Goal: Transaction & Acquisition: Purchase product/service

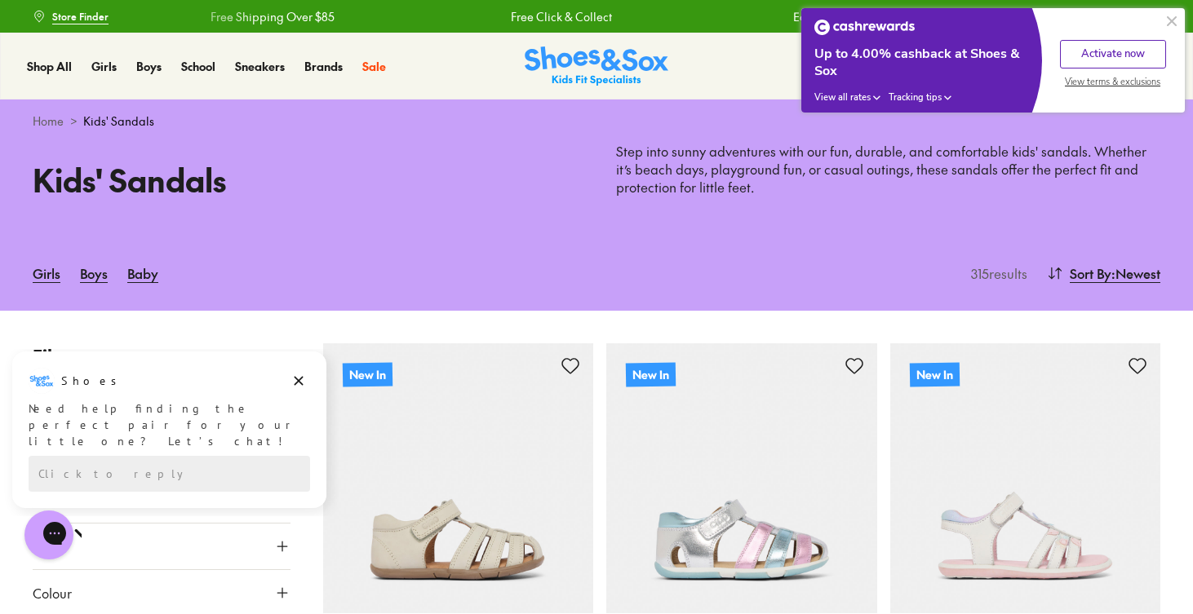
click at [1112, 60] on button "Activate now" at bounding box center [1113, 54] width 106 height 29
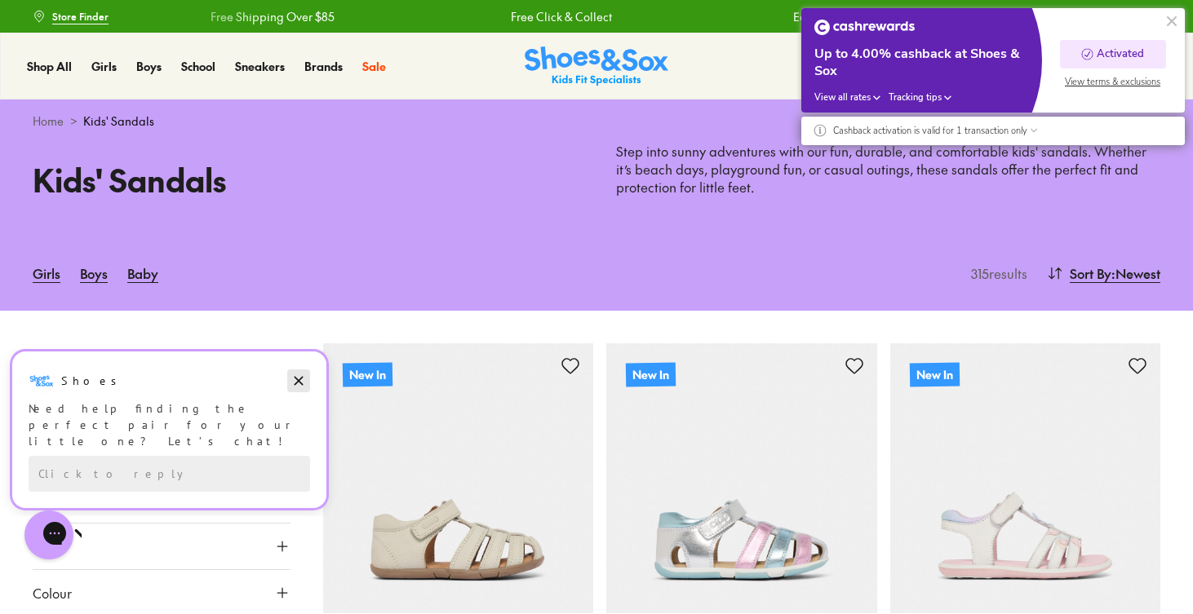
click at [295, 383] on icon "Dismiss campaign" at bounding box center [298, 381] width 16 height 20
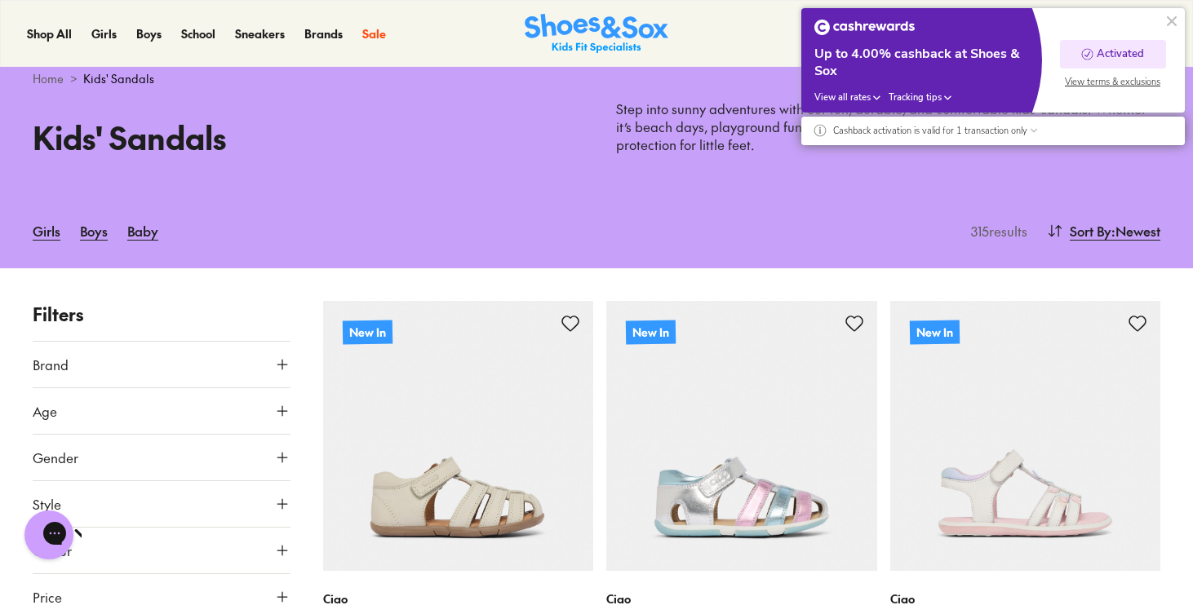
scroll to position [47, 0]
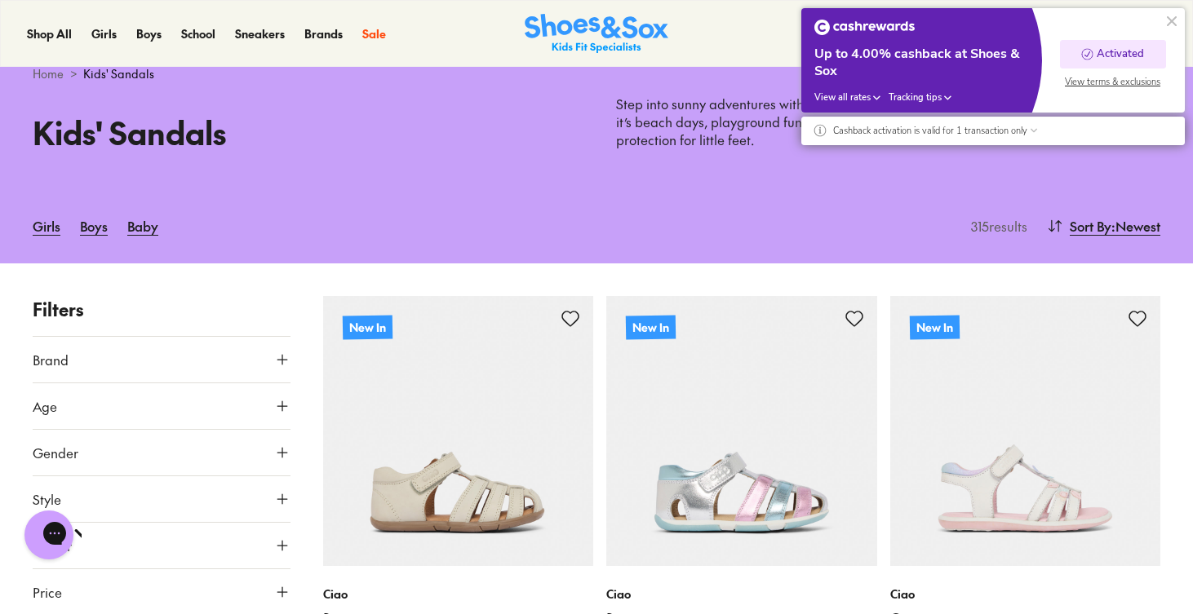
click at [280, 406] on icon at bounding box center [282, 406] width 16 height 16
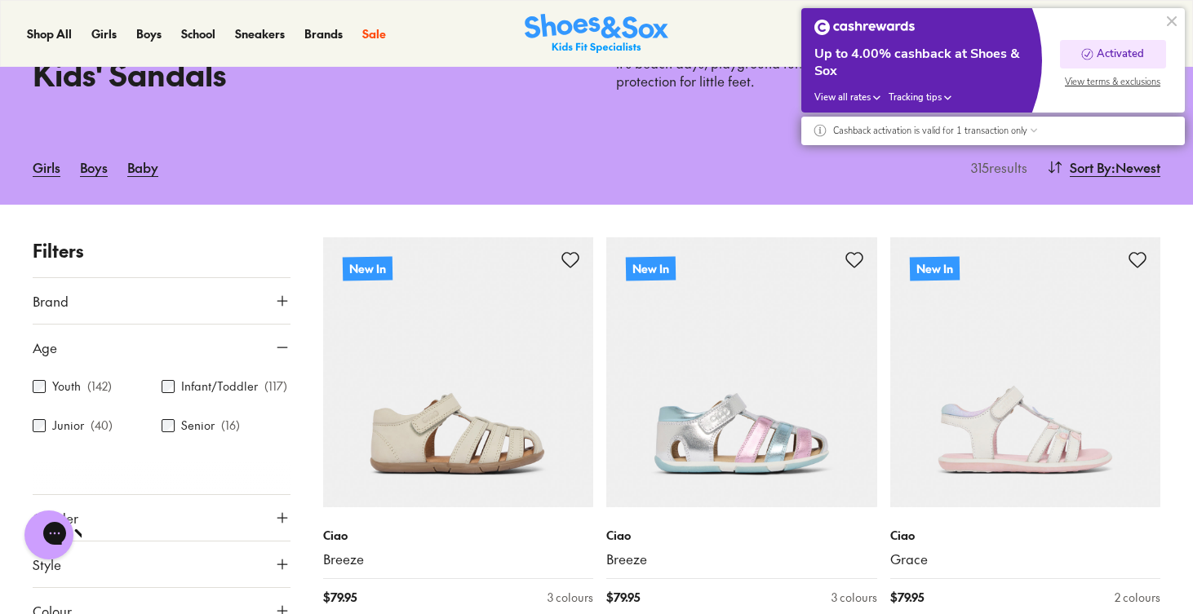
scroll to position [122, 0]
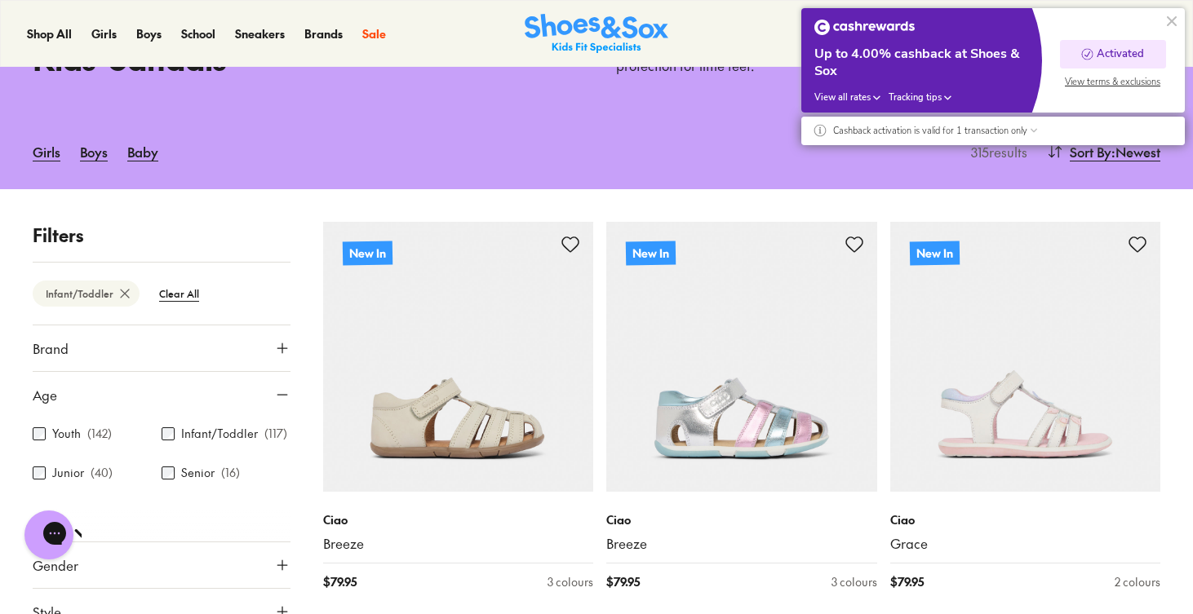
scroll to position [227, 0]
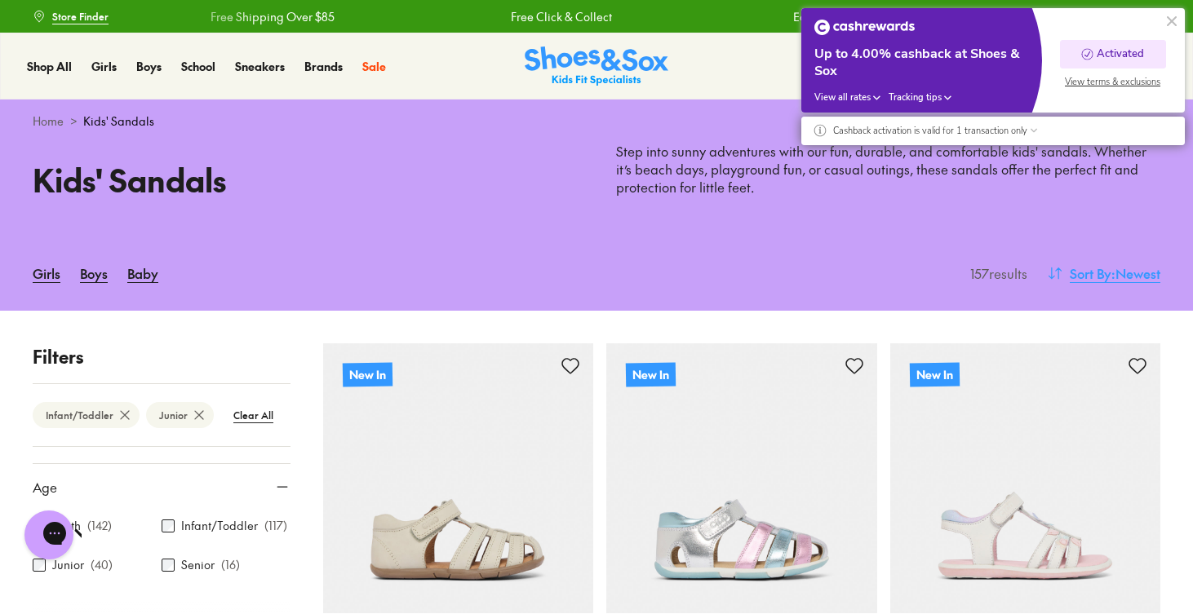
click at [1100, 271] on span "Sort By" at bounding box center [1090, 273] width 42 height 20
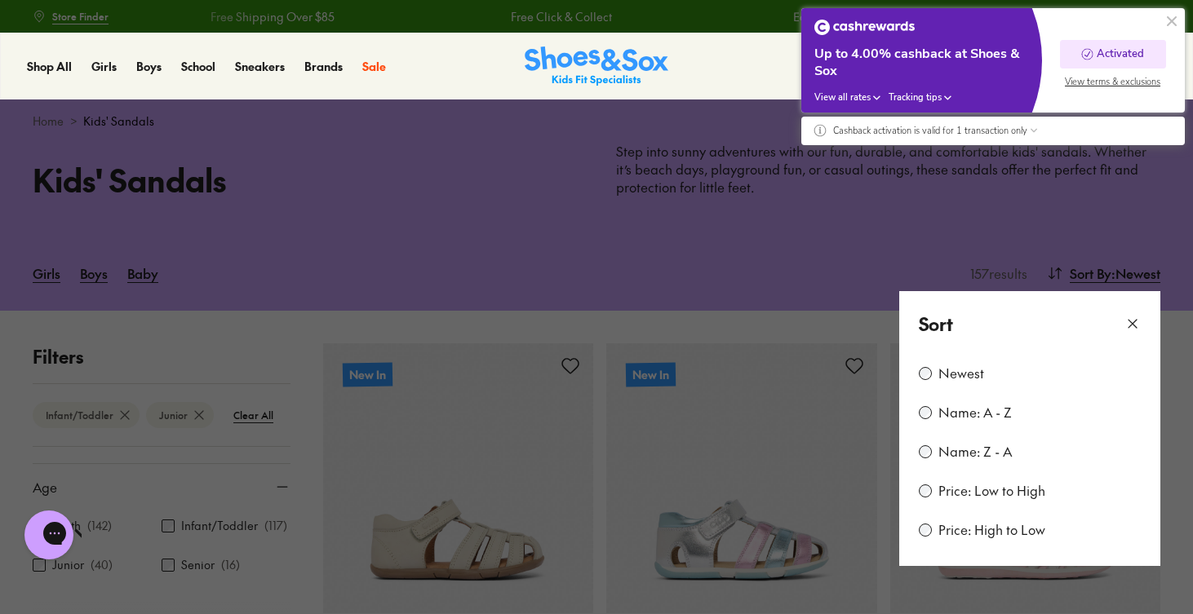
click at [947, 491] on label "Price: Low to High" at bounding box center [991, 491] width 107 height 18
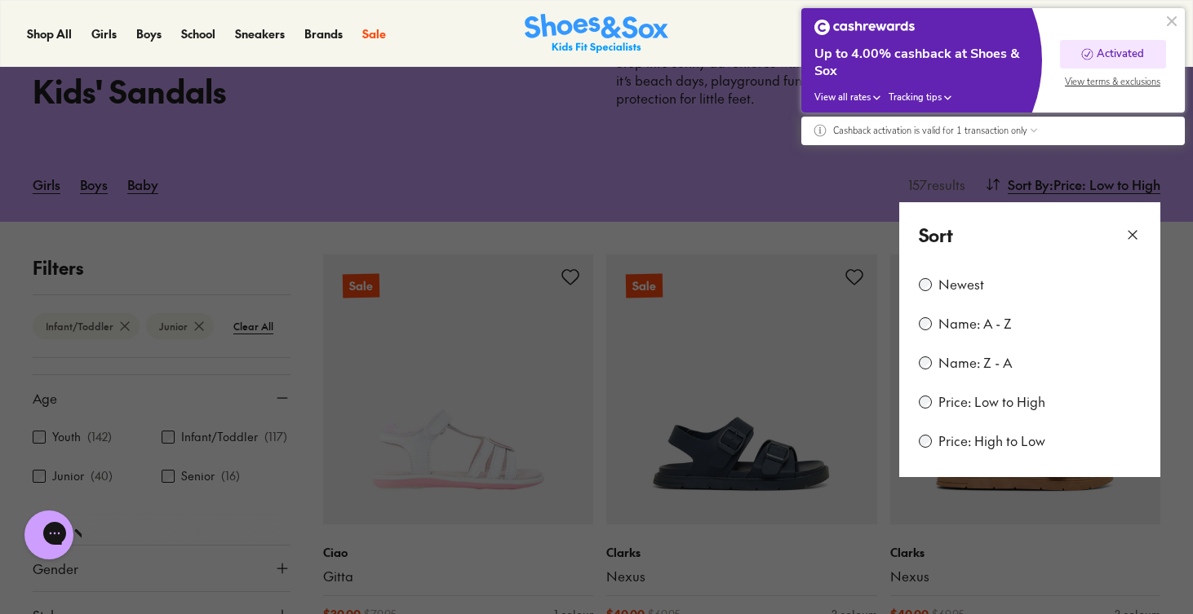
click at [1170, 21] on button at bounding box center [1172, 21] width 20 height 20
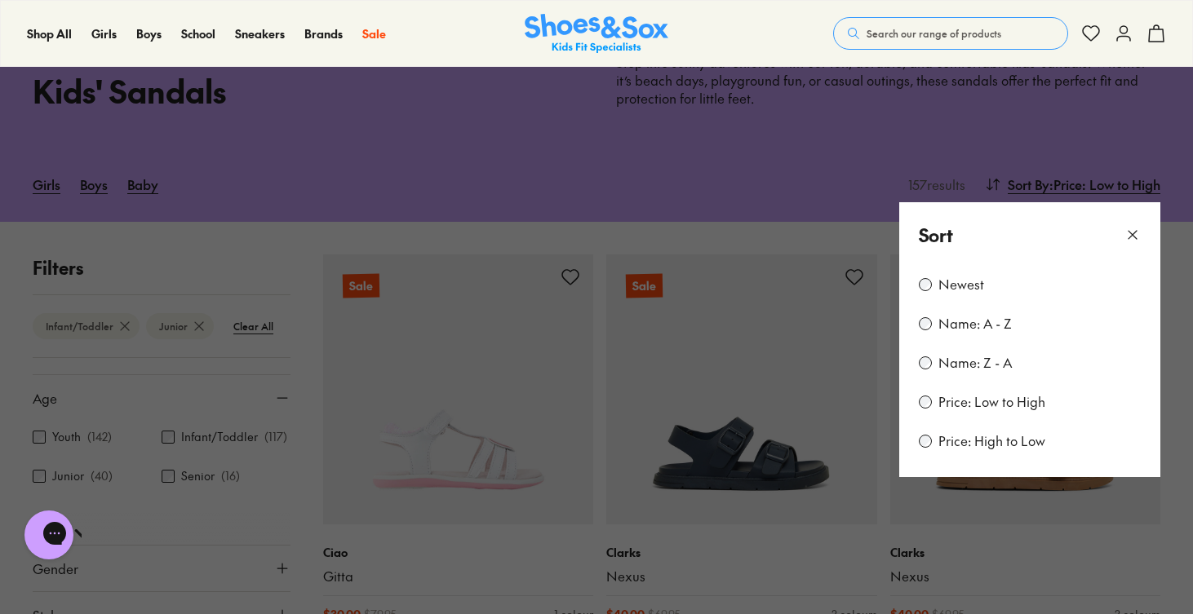
click at [1133, 227] on icon at bounding box center [1132, 235] width 16 height 16
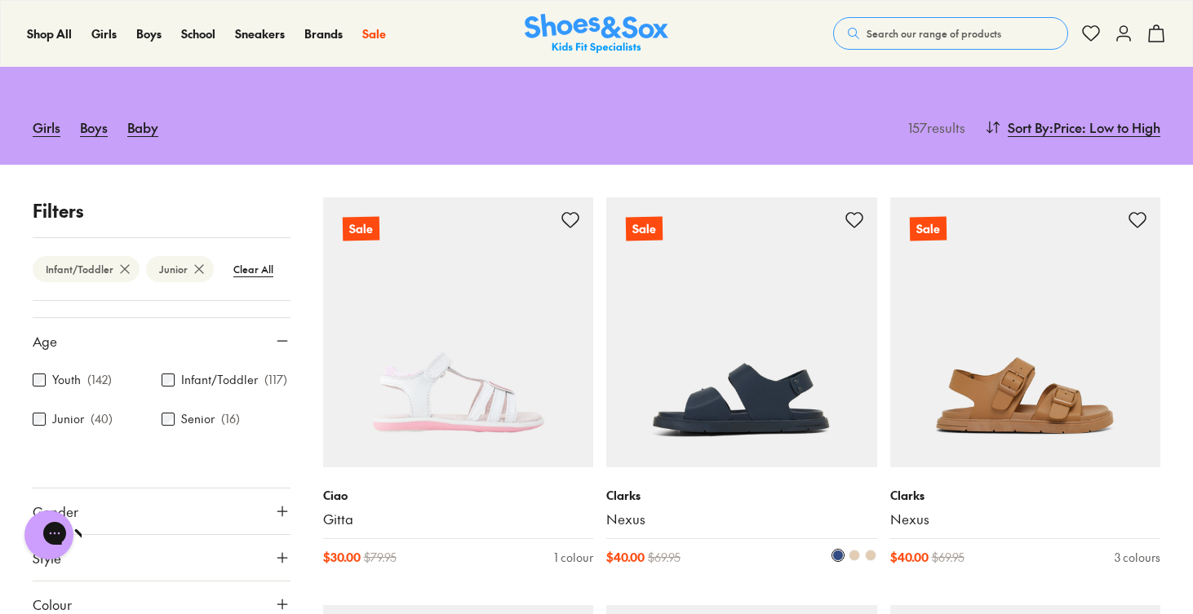
type input "***"
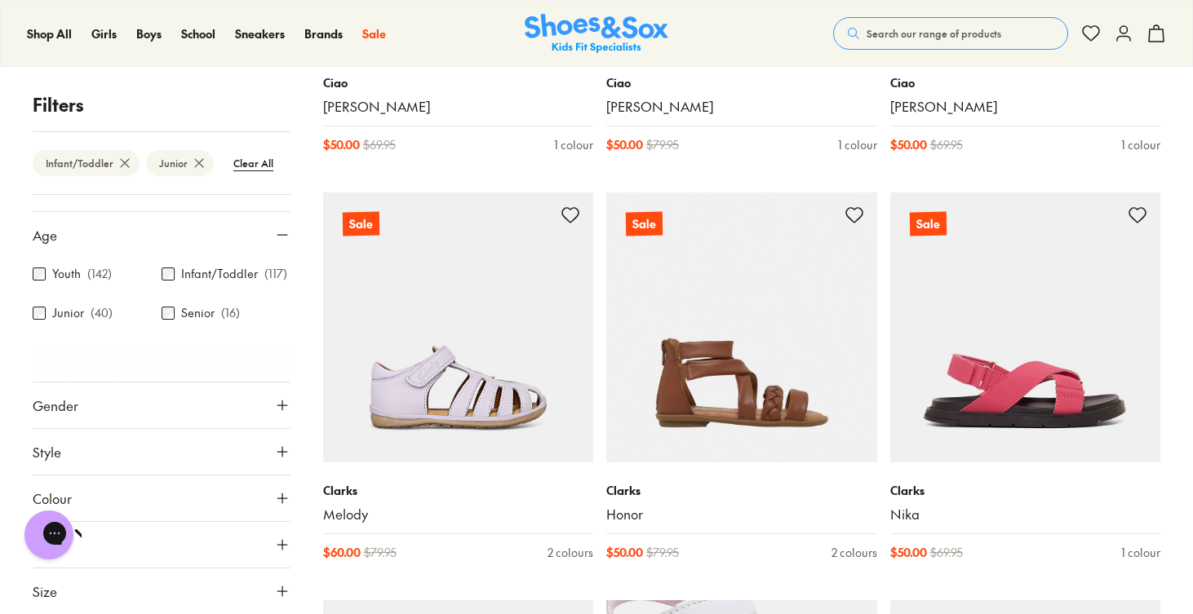
scroll to position [2884, 0]
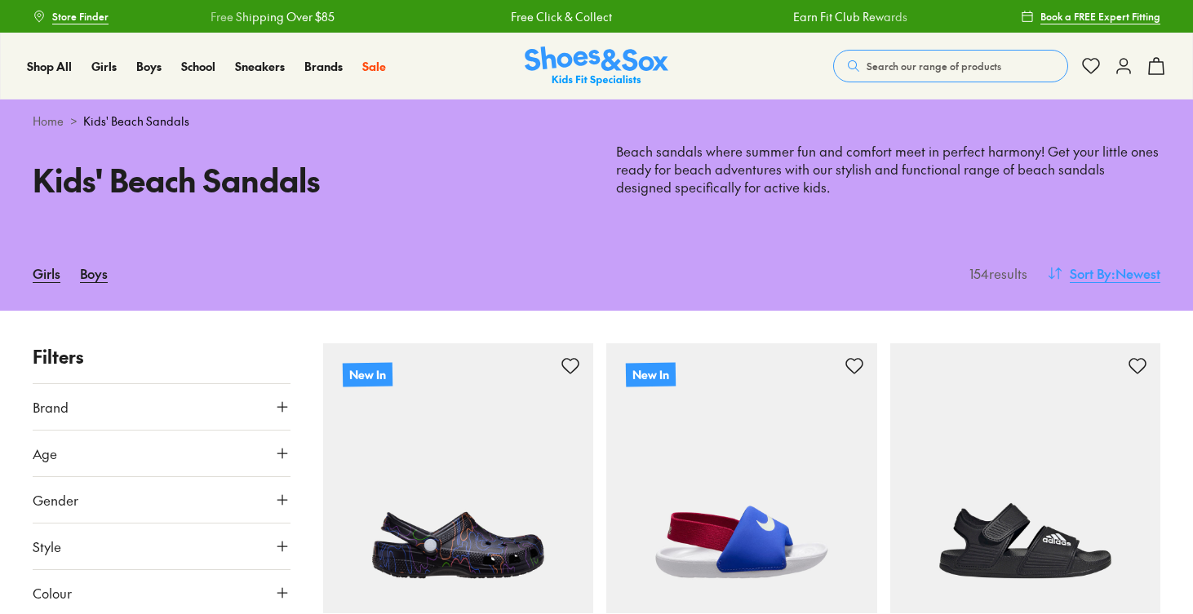
click at [1124, 268] on span ": Newest" at bounding box center [1135, 273] width 49 height 20
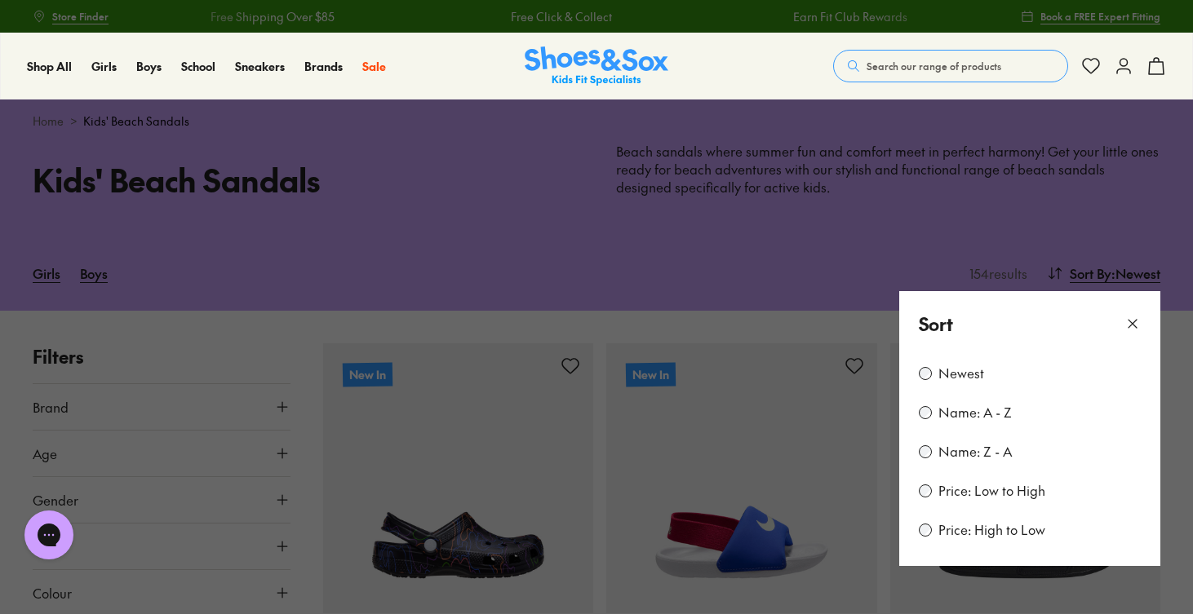
click at [978, 490] on label "Price: Low to High" at bounding box center [991, 491] width 107 height 18
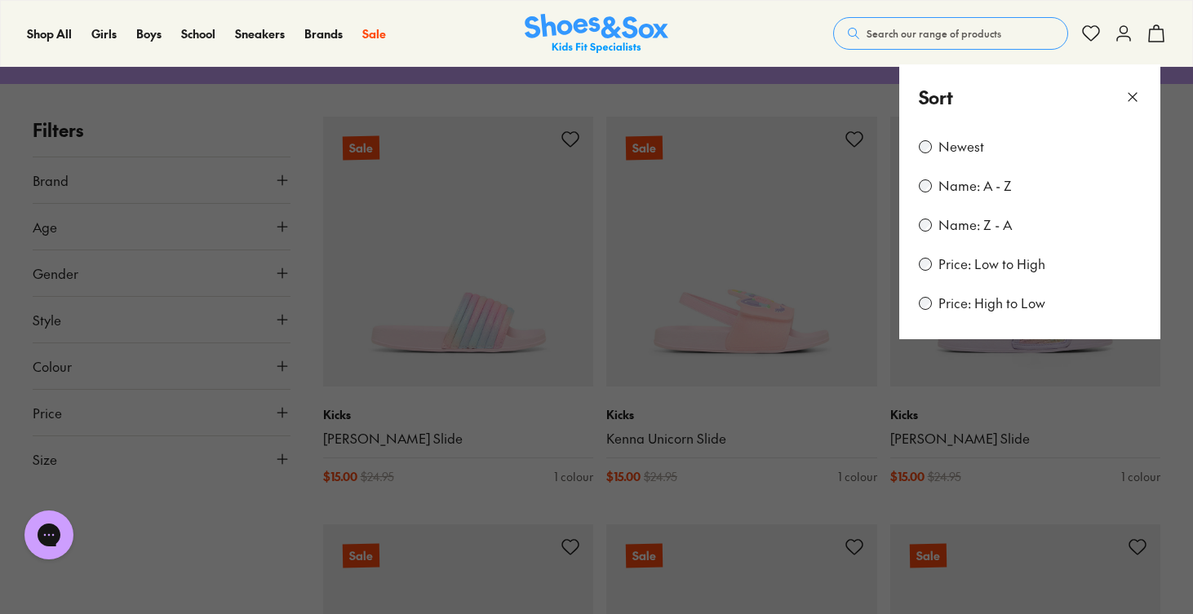
click at [1131, 95] on use at bounding box center [1132, 97] width 8 height 8
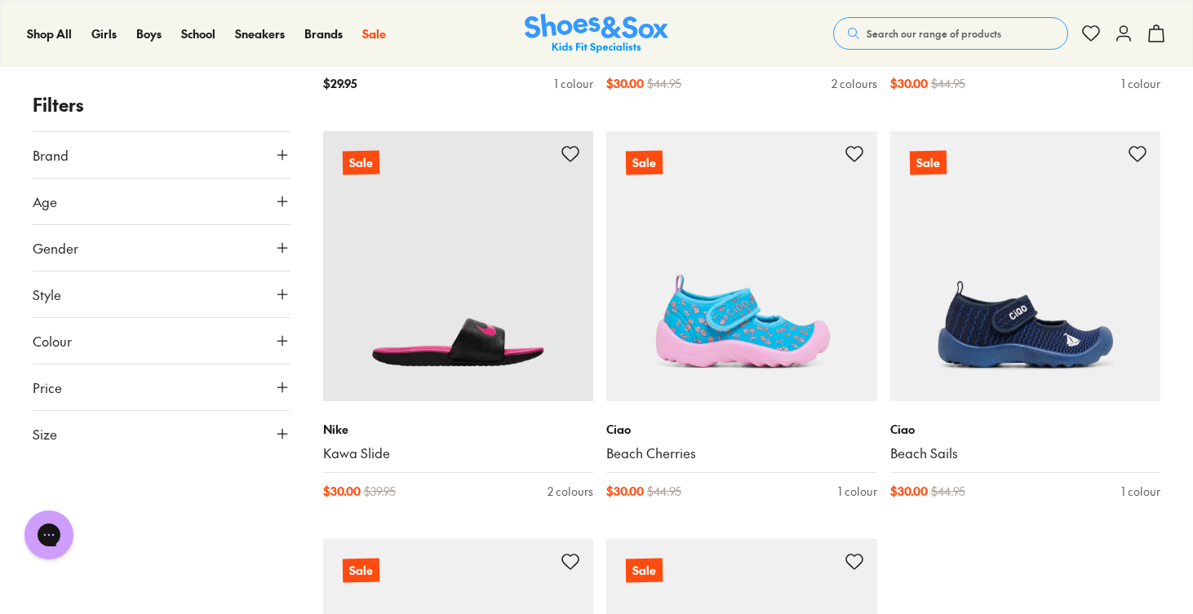
scroll to position [3891, 0]
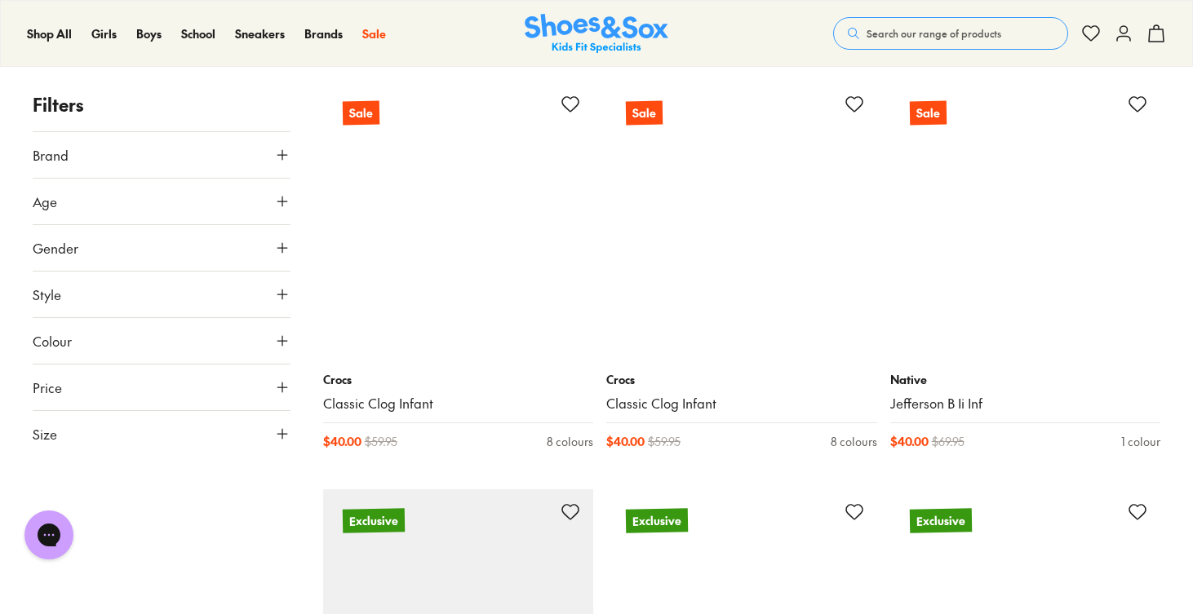
scroll to position [8047, 0]
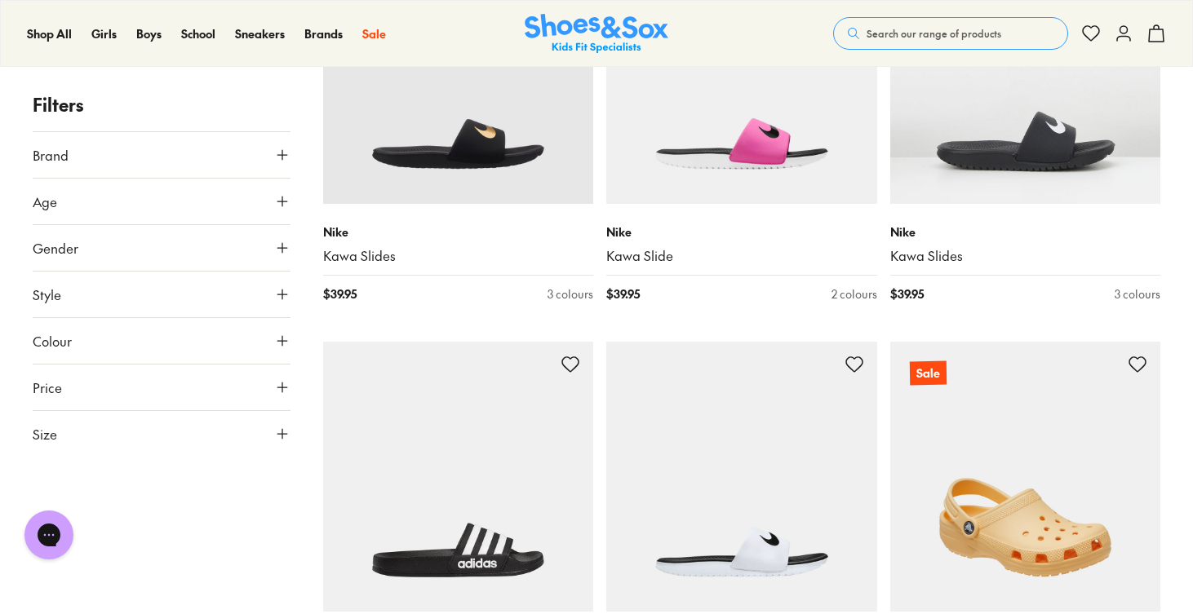
scroll to position [6940, 0]
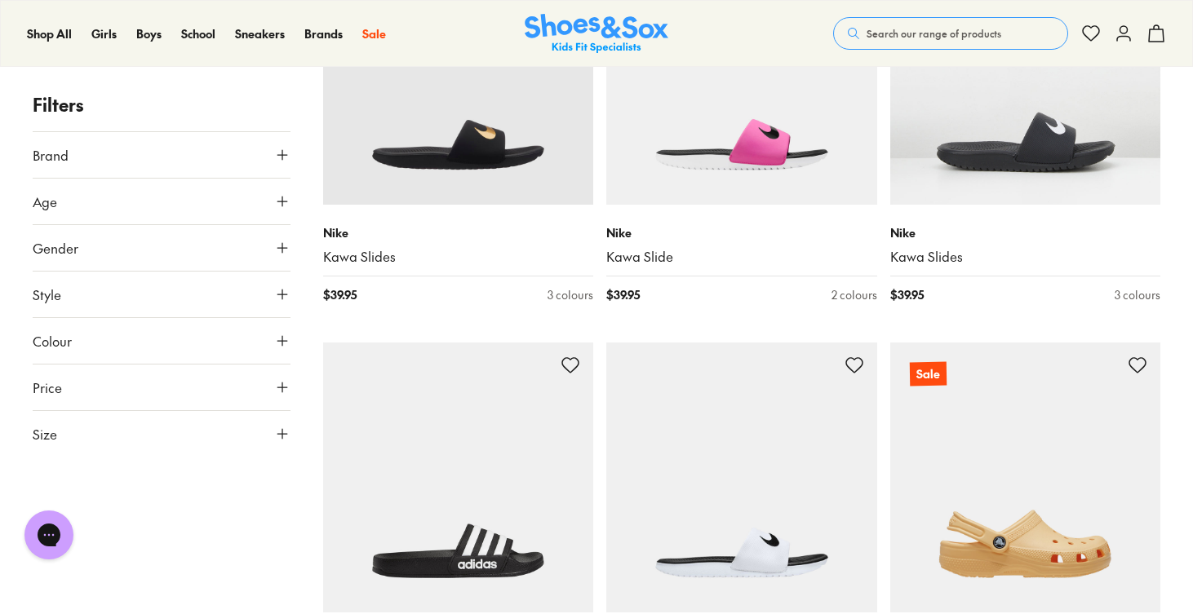
type input "***"
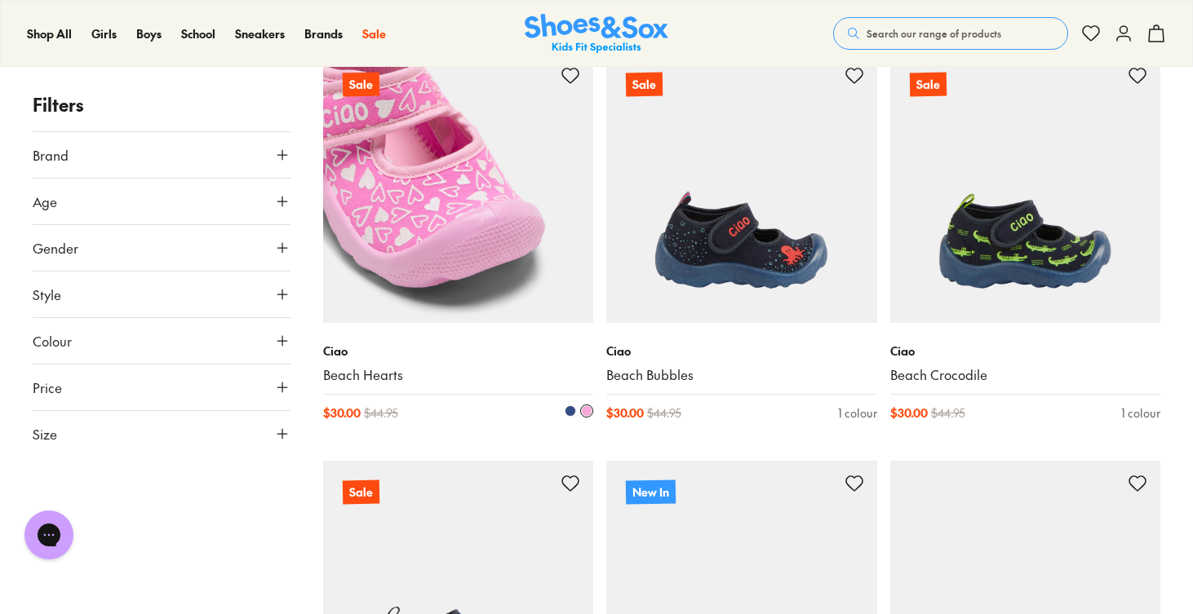
scroll to position [4371, 0]
click at [538, 246] on img at bounding box center [458, 189] width 271 height 271
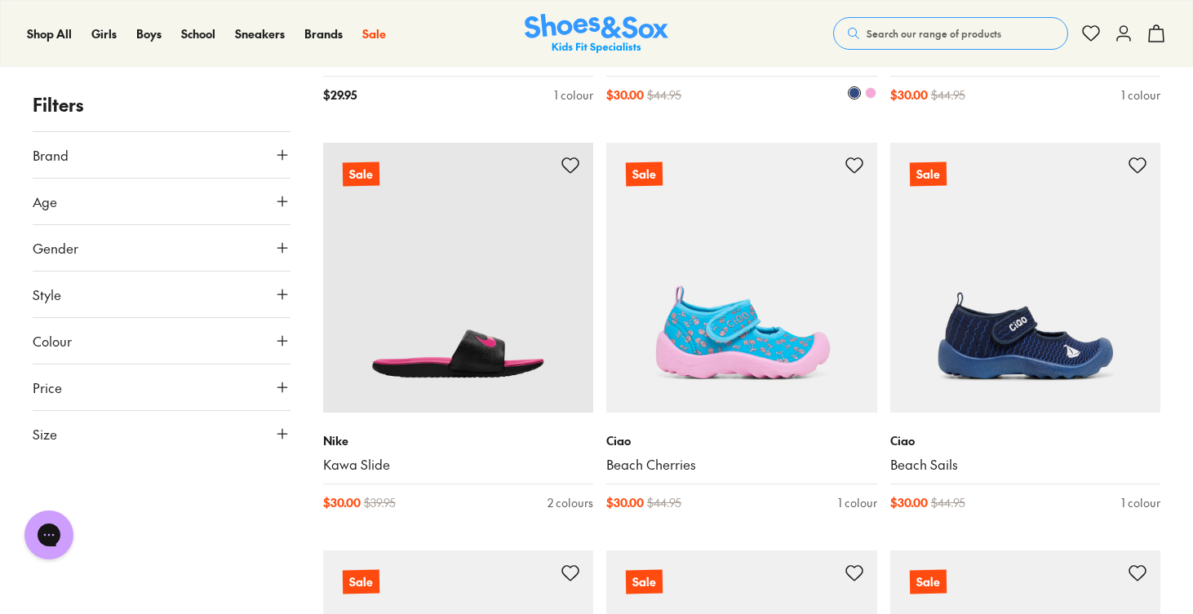
scroll to position [3937, 0]
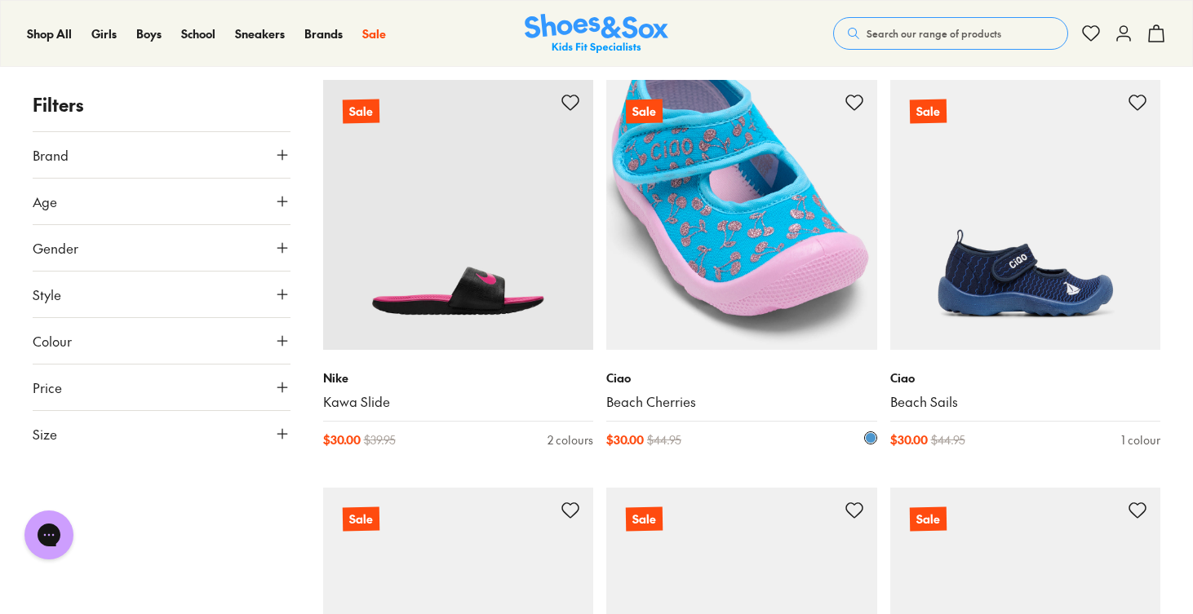
click at [732, 259] on img at bounding box center [741, 215] width 271 height 271
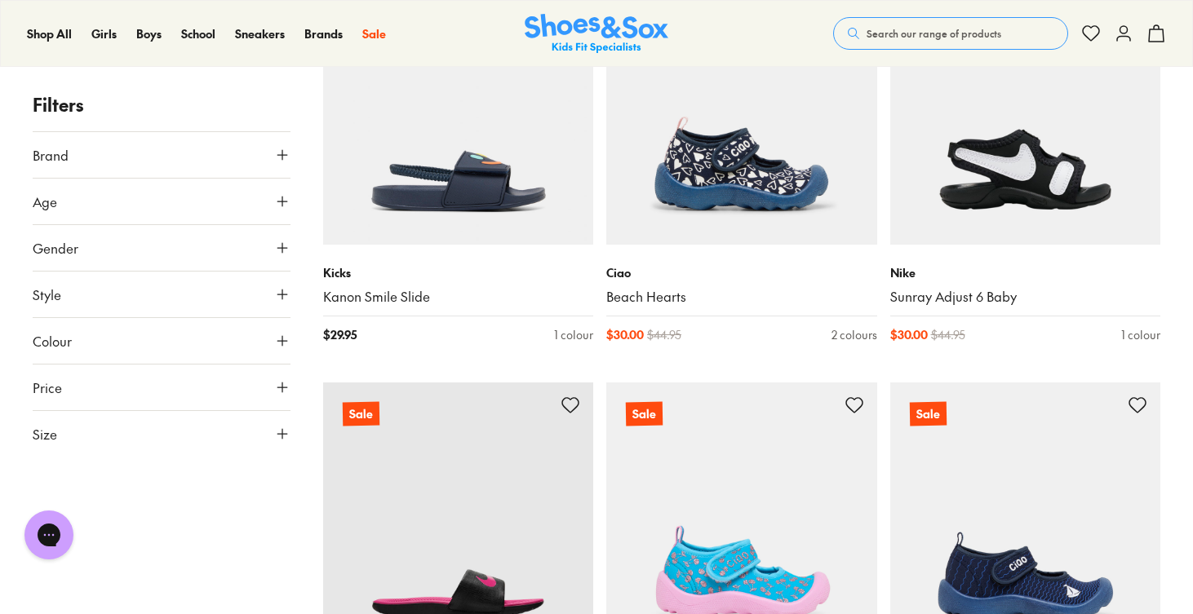
scroll to position [3599, 0]
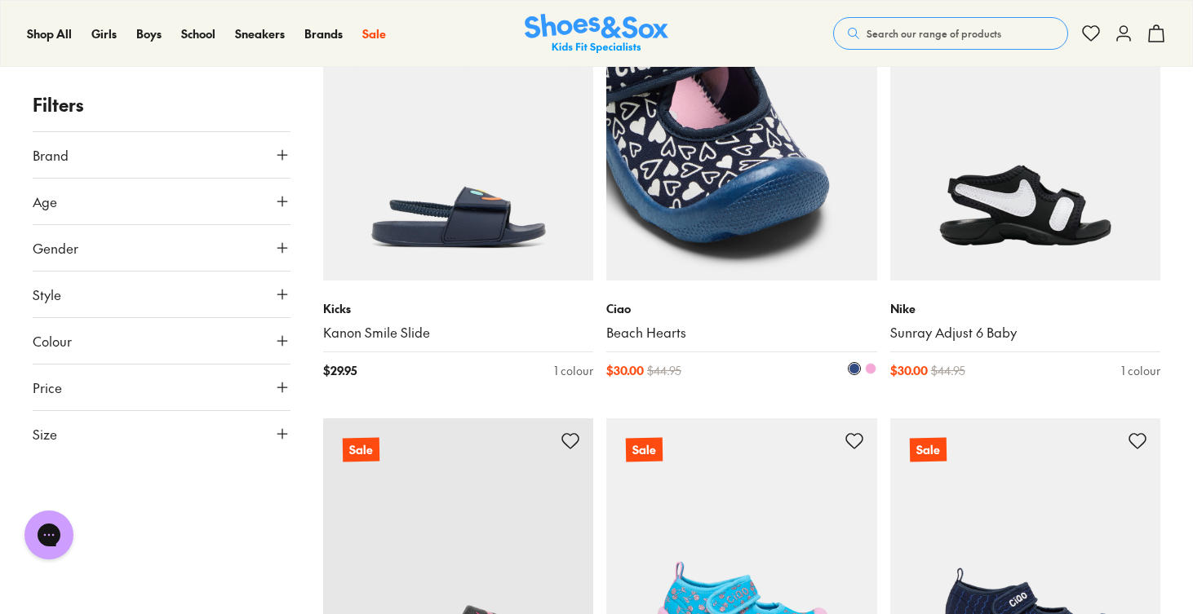
click at [693, 217] on img at bounding box center [741, 145] width 271 height 271
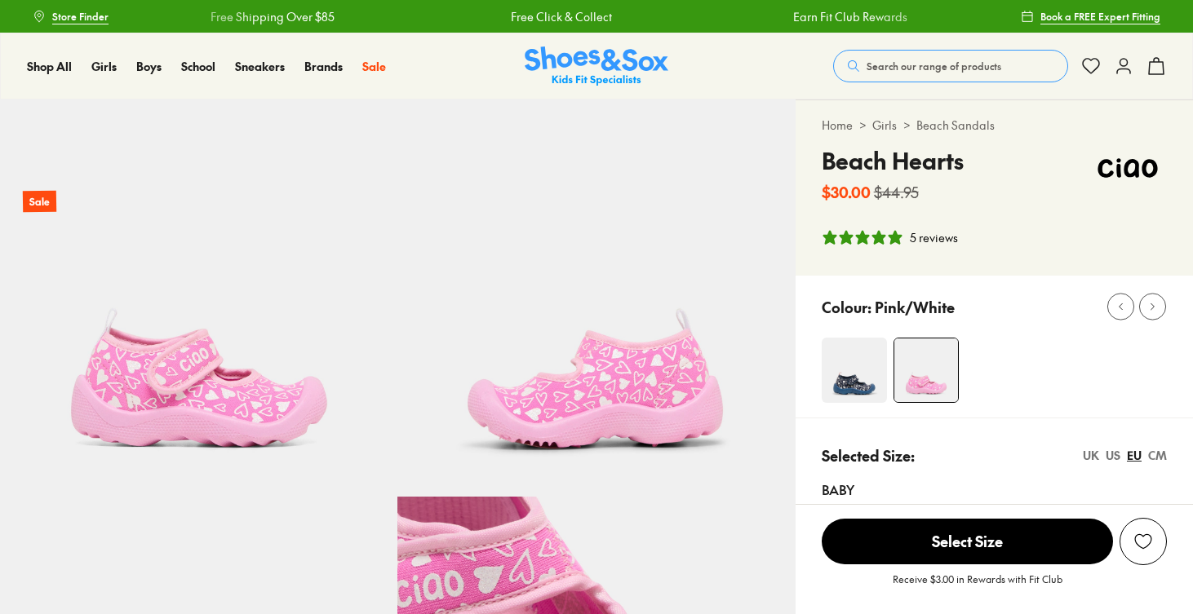
select select "*"
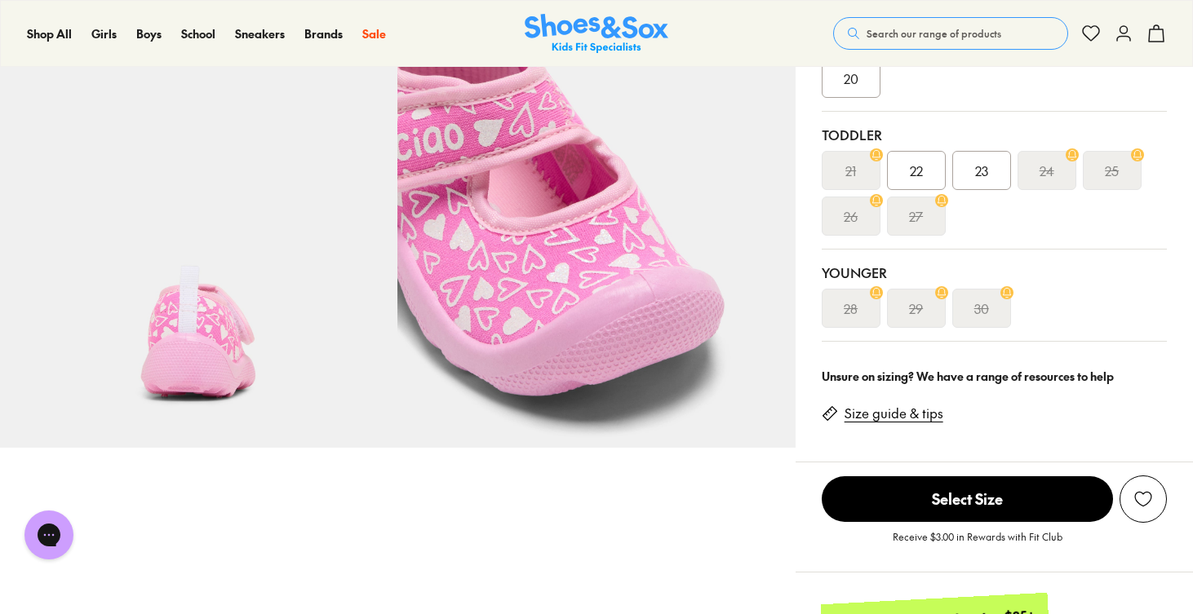
scroll to position [461, 0]
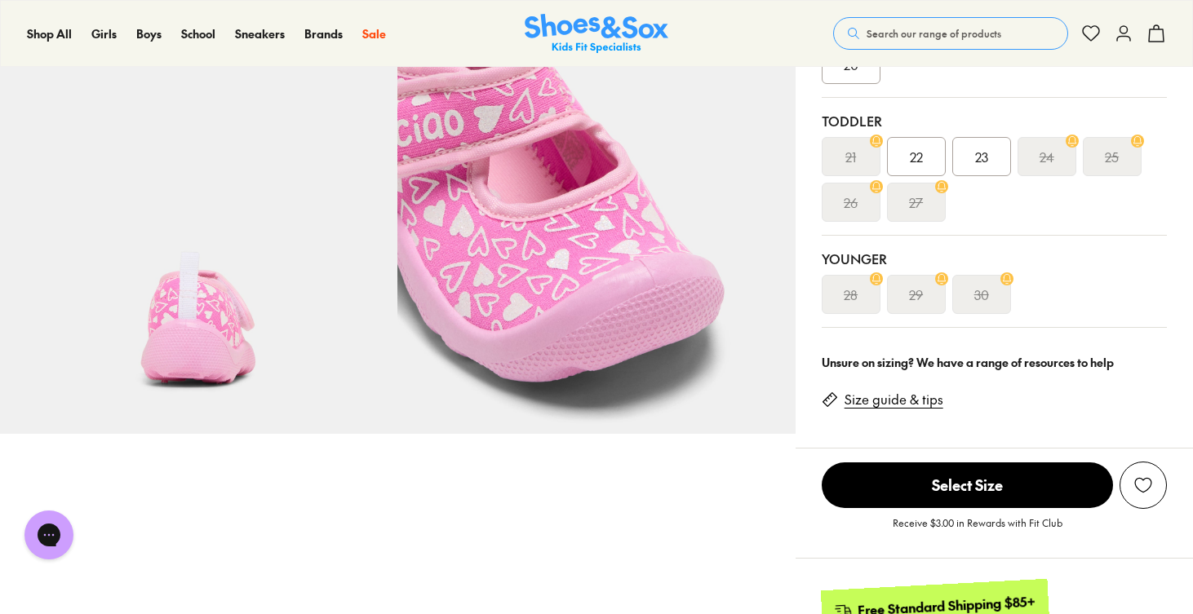
click at [874, 409] on div "Size guide & tips" at bounding box center [888, 397] width 135 height 38
click at [872, 403] on link "Size guide & tips" at bounding box center [893, 400] width 99 height 18
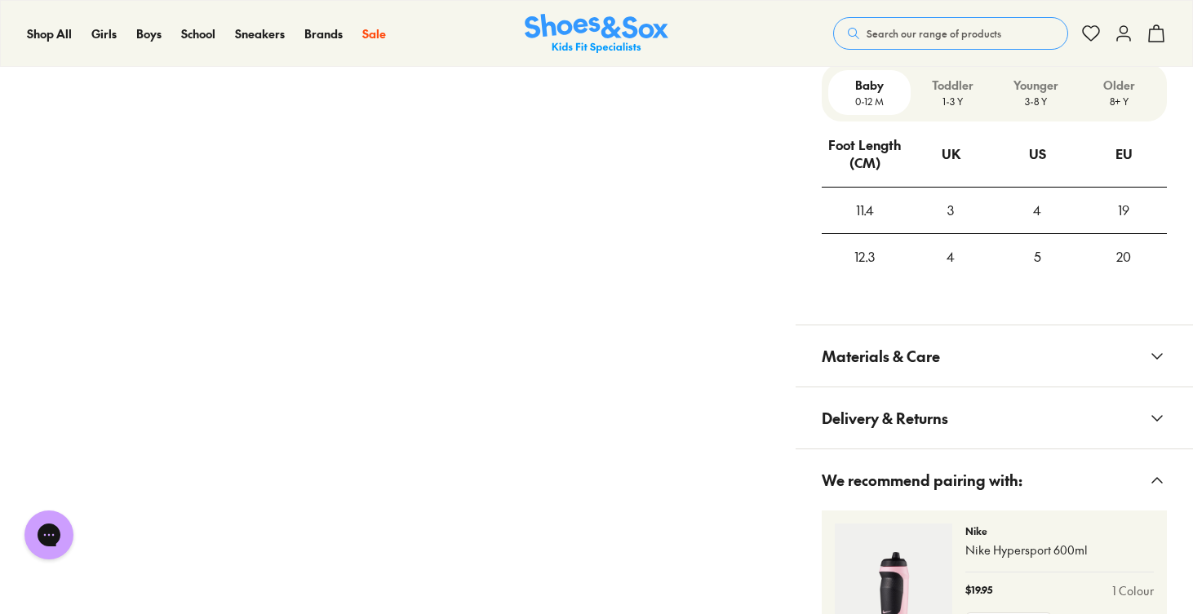
click at [954, 94] on p "1-3 Y" at bounding box center [952, 101] width 70 height 15
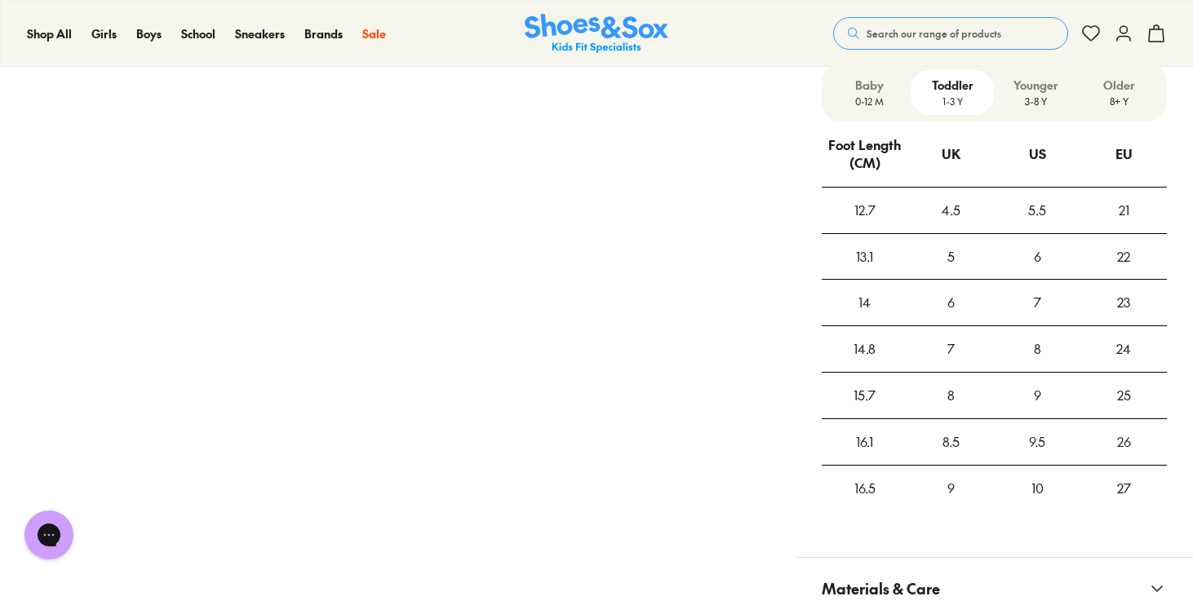
click at [1030, 70] on div "Younger 3-8 Y" at bounding box center [1035, 92] width 83 height 45
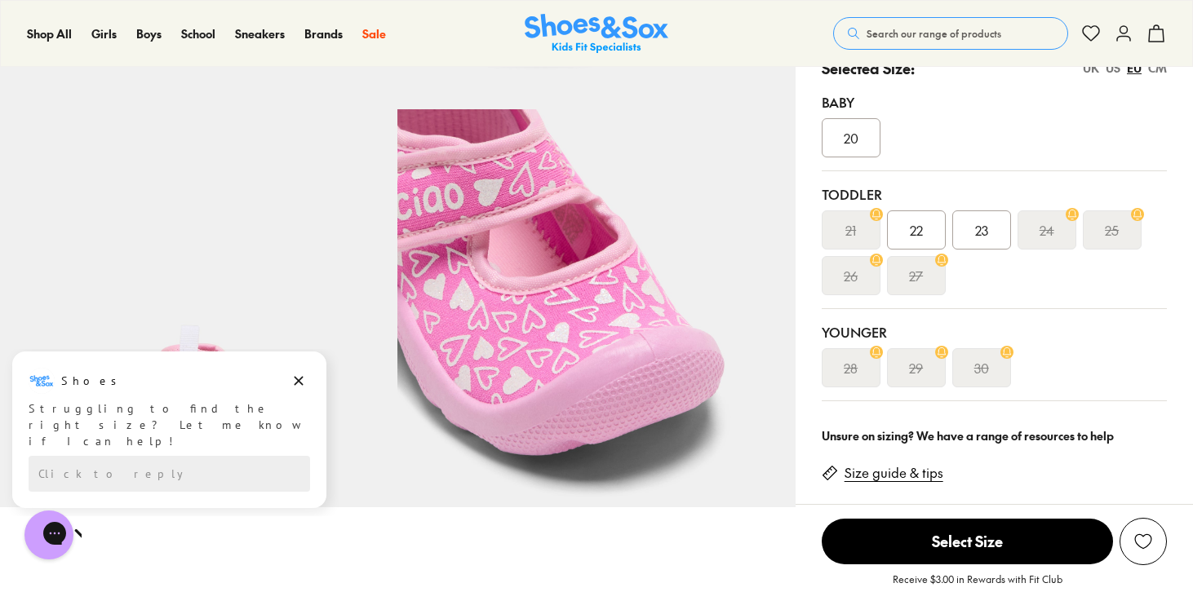
scroll to position [292, 0]
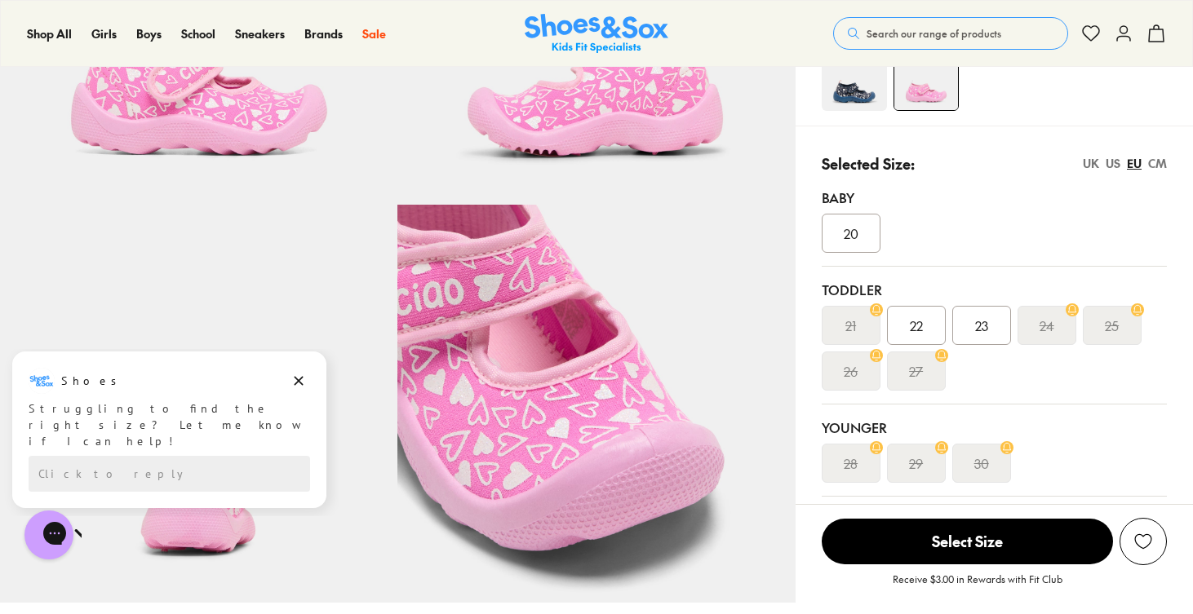
click at [868, 92] on img at bounding box center [853, 78] width 65 height 65
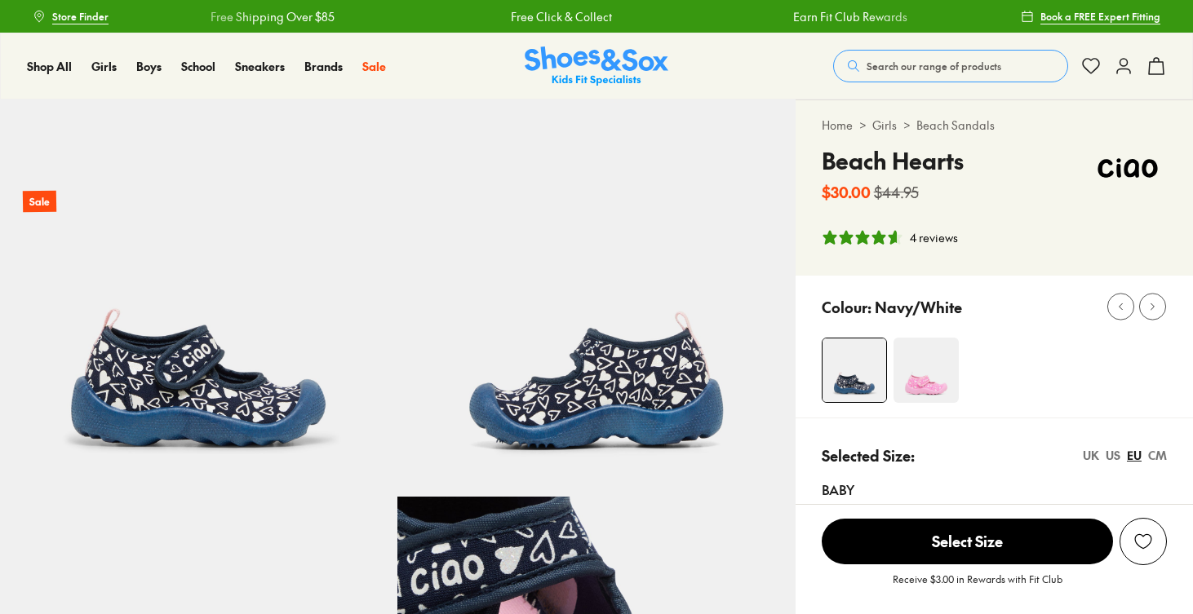
select select "*"
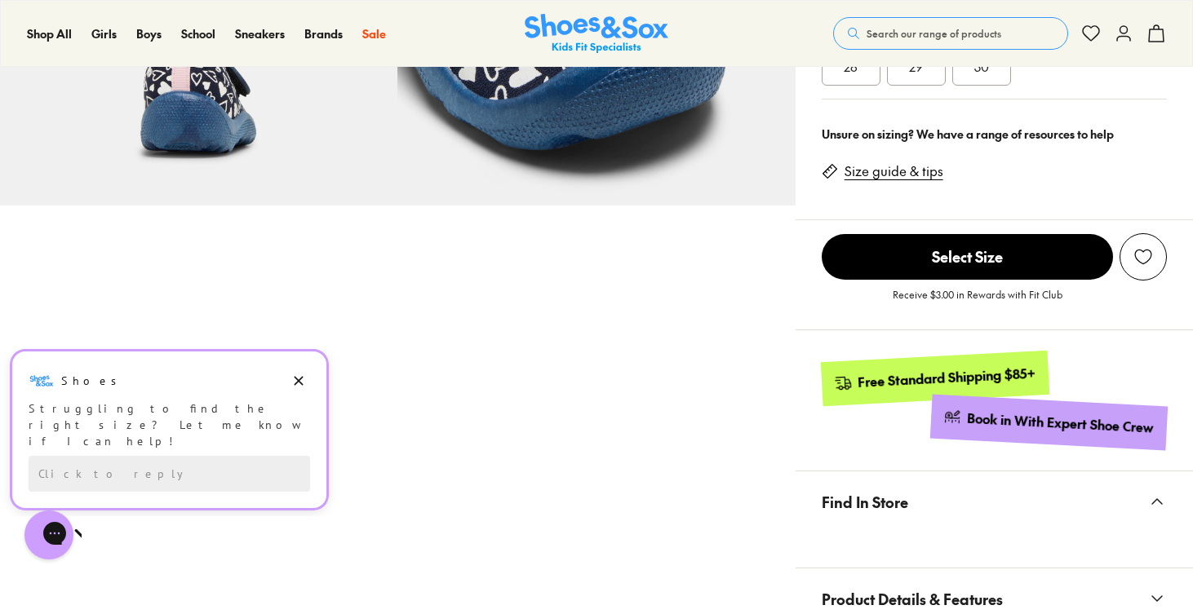
scroll to position [687, 0]
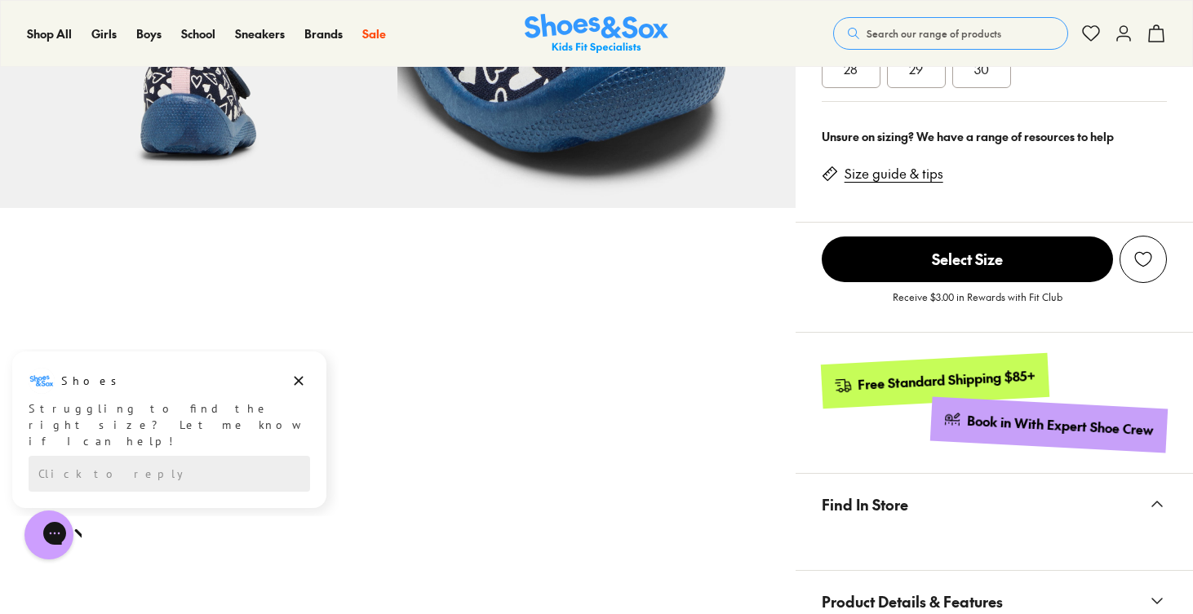
click at [902, 170] on link "Size guide & tips" at bounding box center [893, 174] width 99 height 18
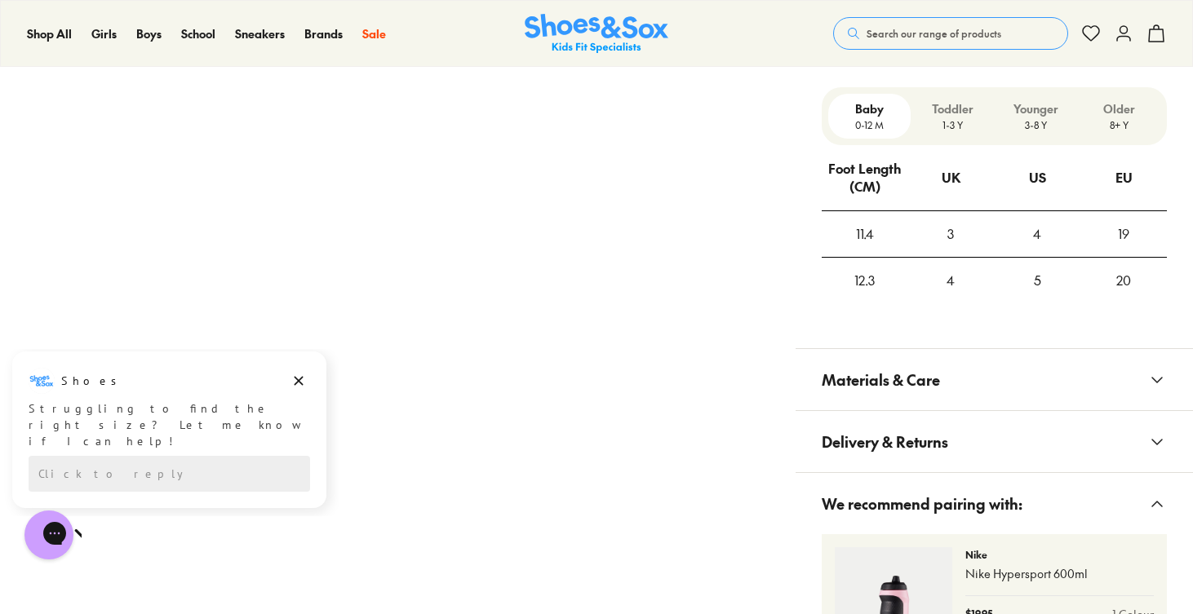
scroll to position [1281, 0]
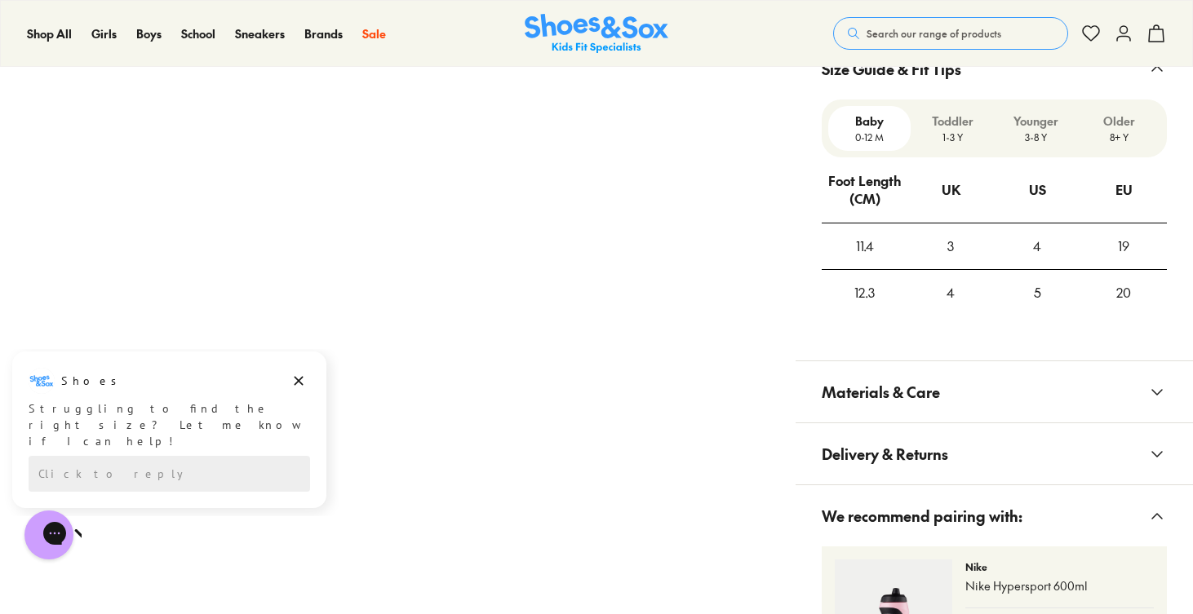
click at [947, 139] on p "1-3 Y" at bounding box center [952, 137] width 70 height 15
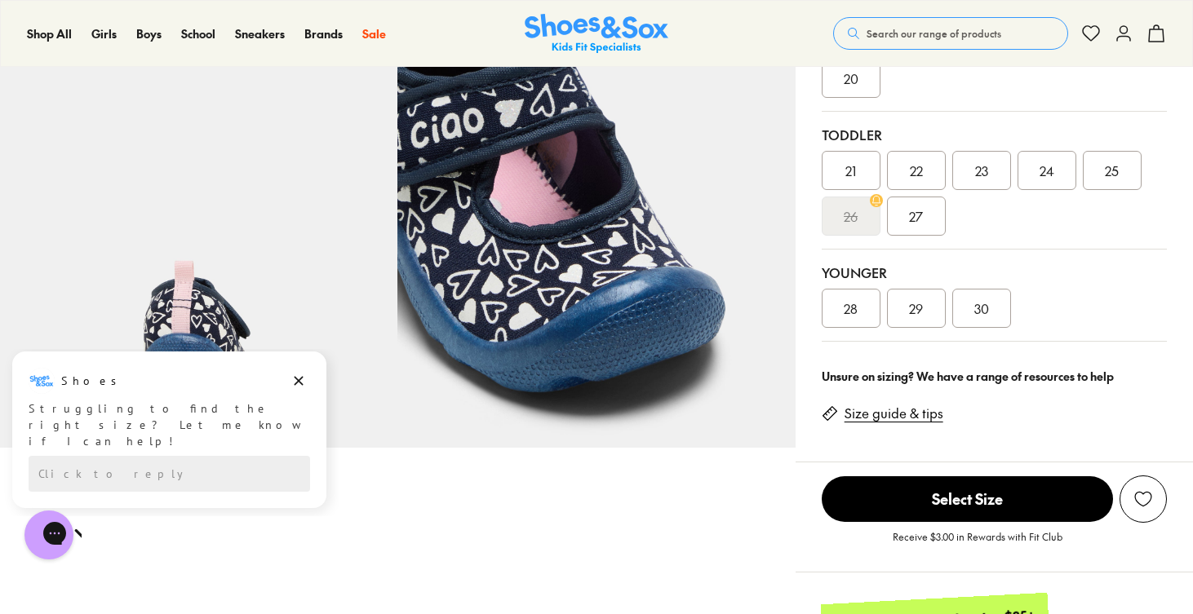
scroll to position [413, 0]
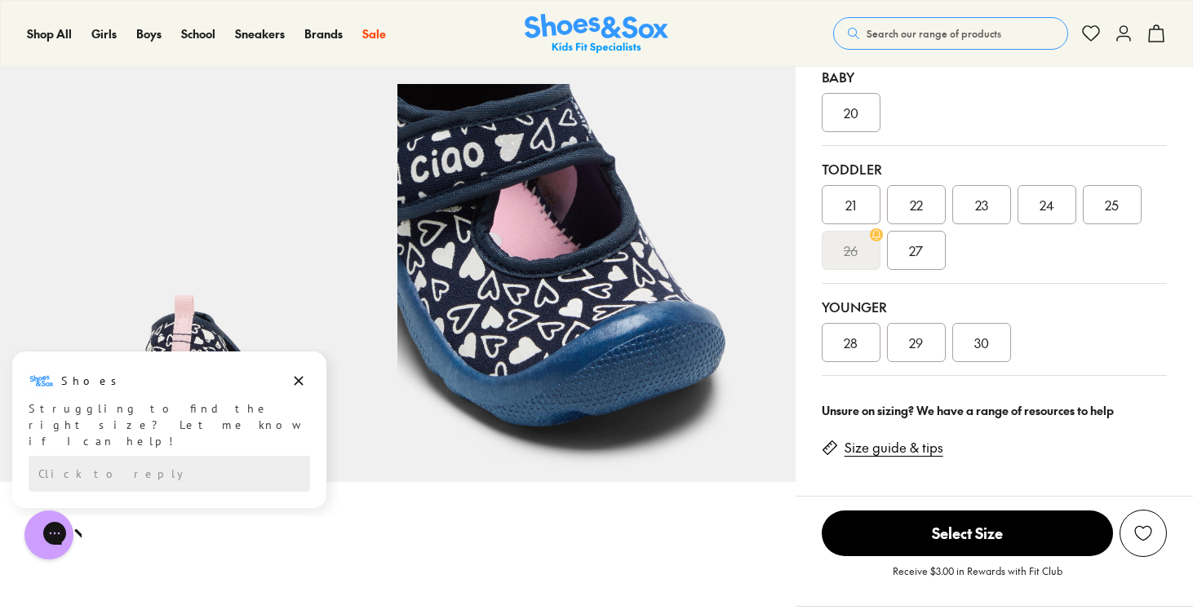
click at [980, 195] on span "23" at bounding box center [981, 205] width 13 height 20
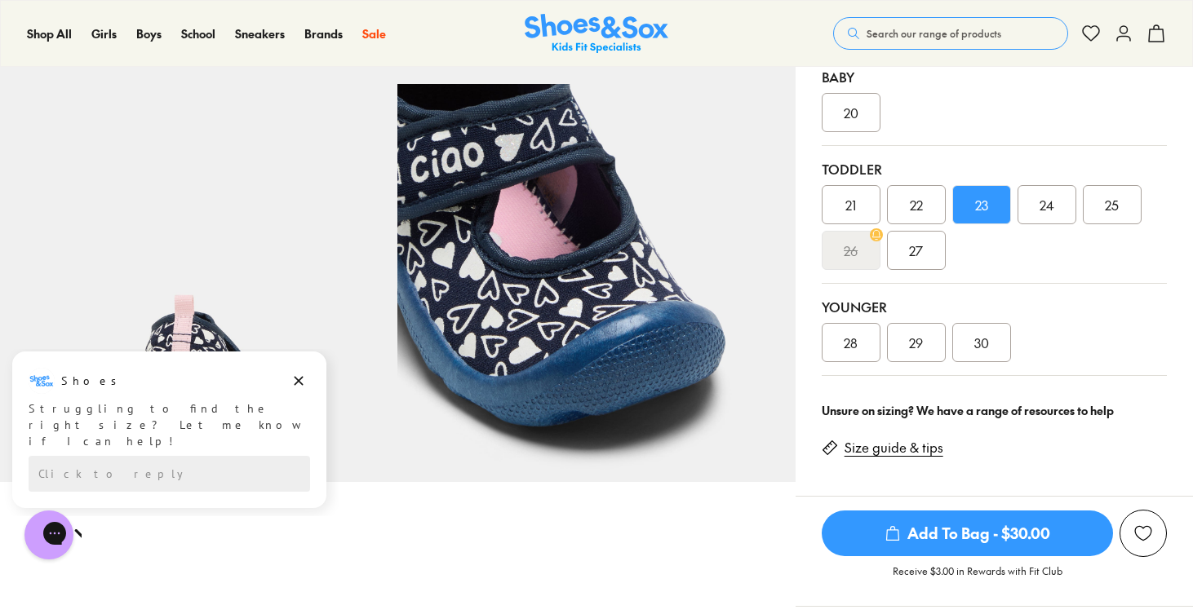
click at [882, 527] on span "Add To Bag - $30.00" at bounding box center [966, 534] width 291 height 46
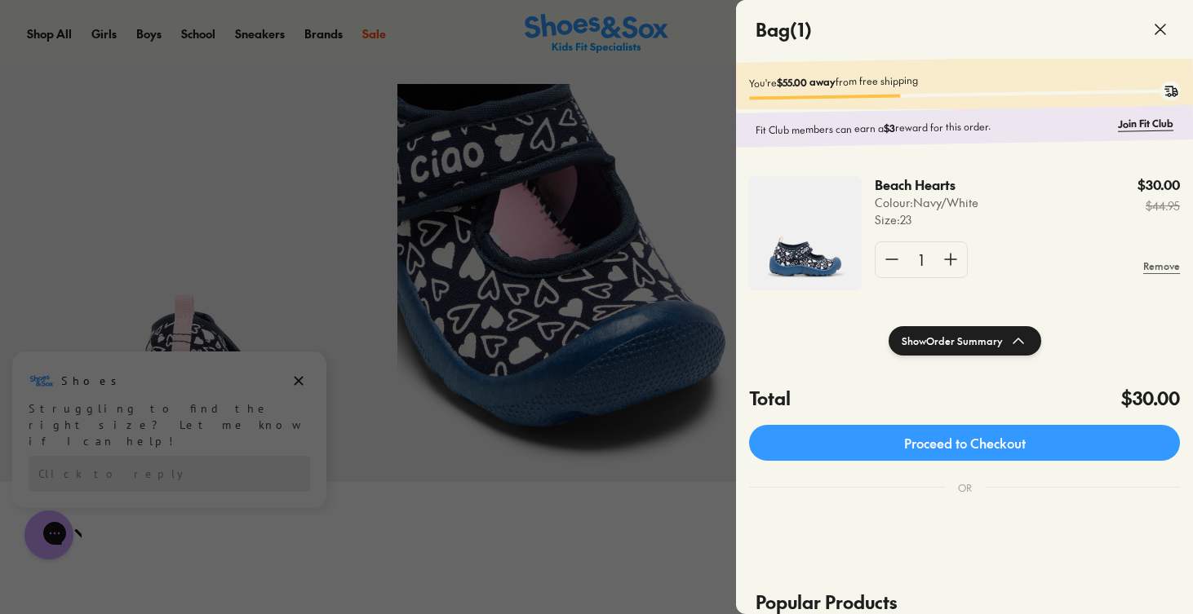
click at [1162, 38] on icon at bounding box center [1160, 30] width 20 height 20
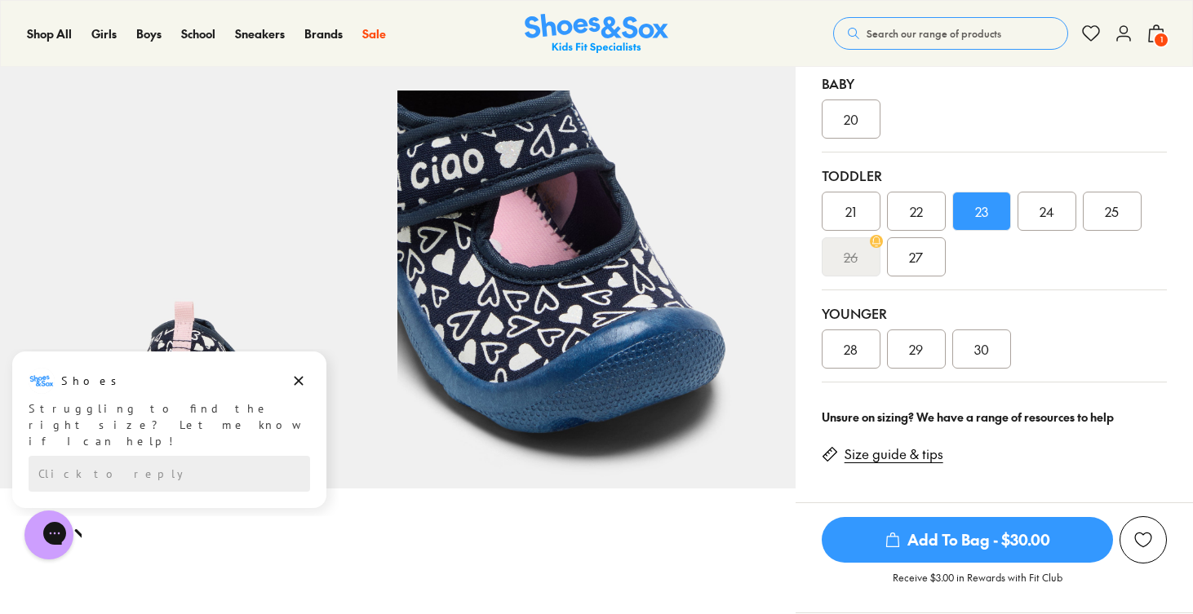
scroll to position [365, 0]
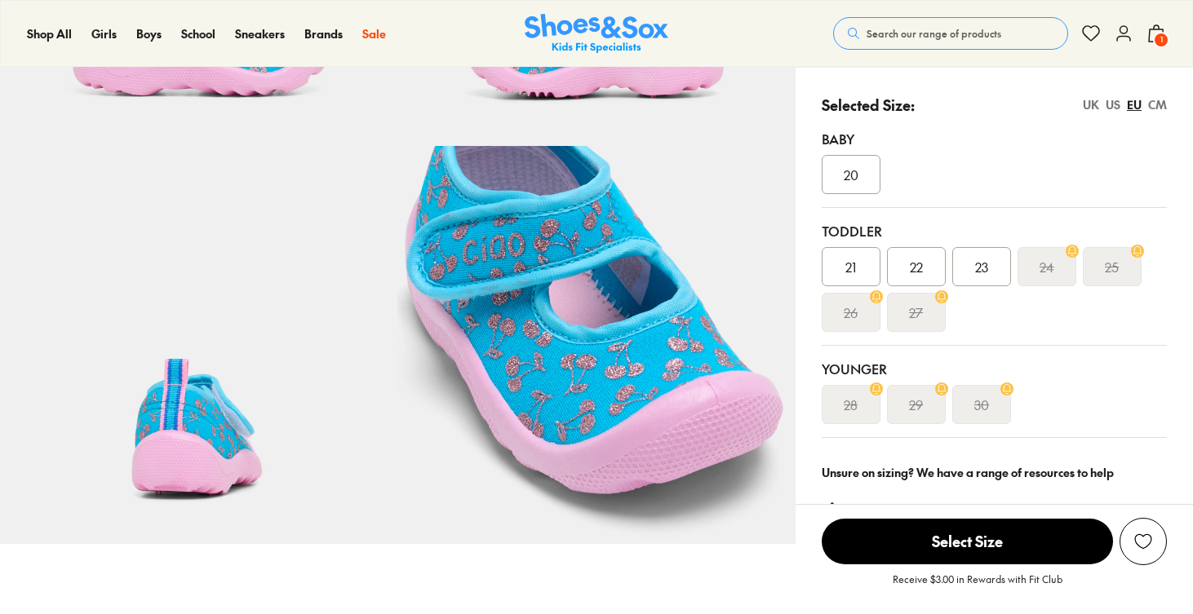
select select "*"
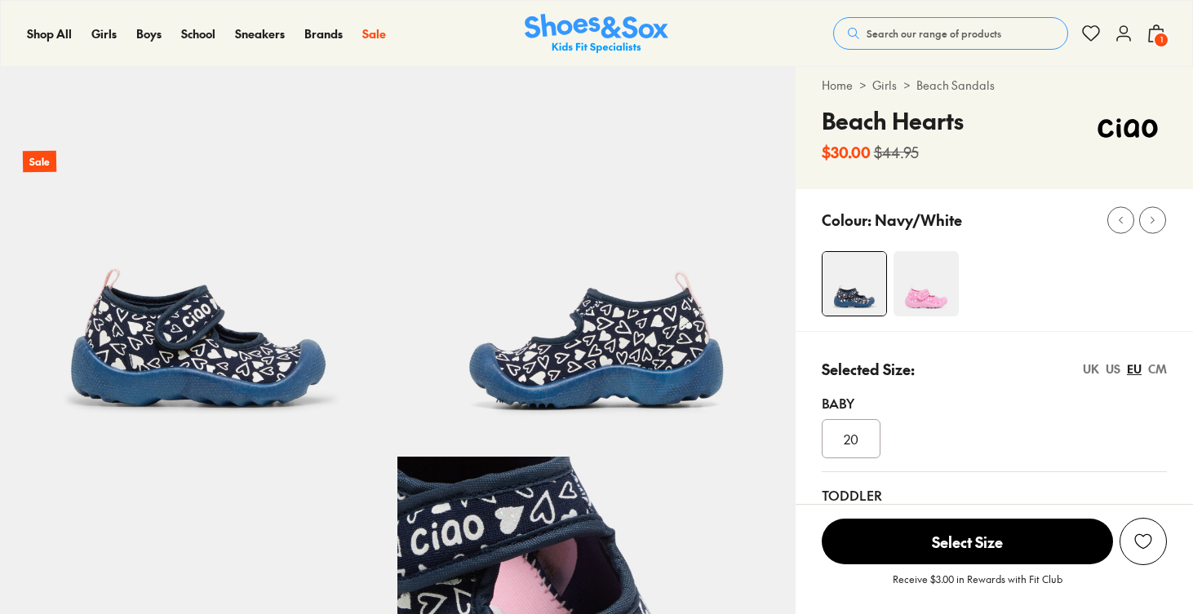
select select "*"
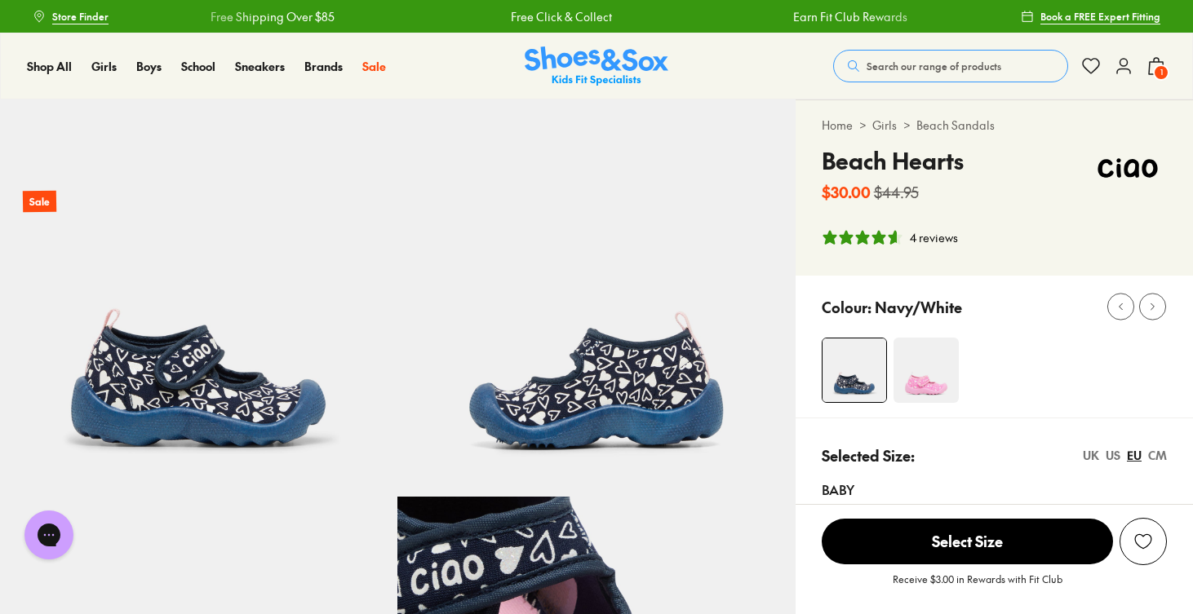
click at [912, 378] on img at bounding box center [925, 370] width 65 height 65
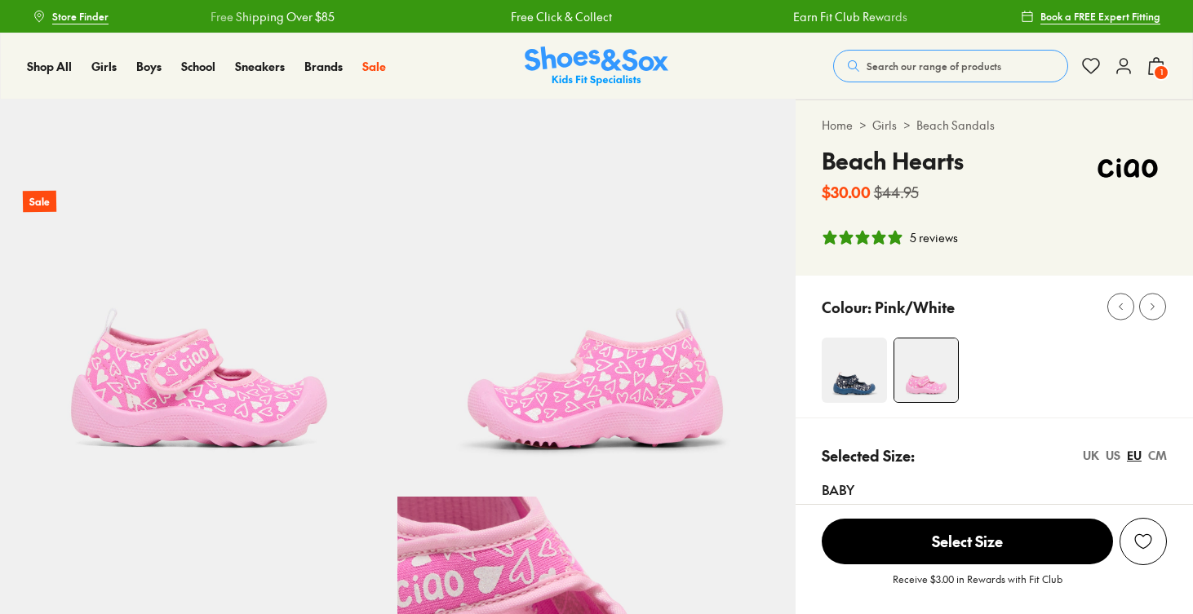
select select "*"
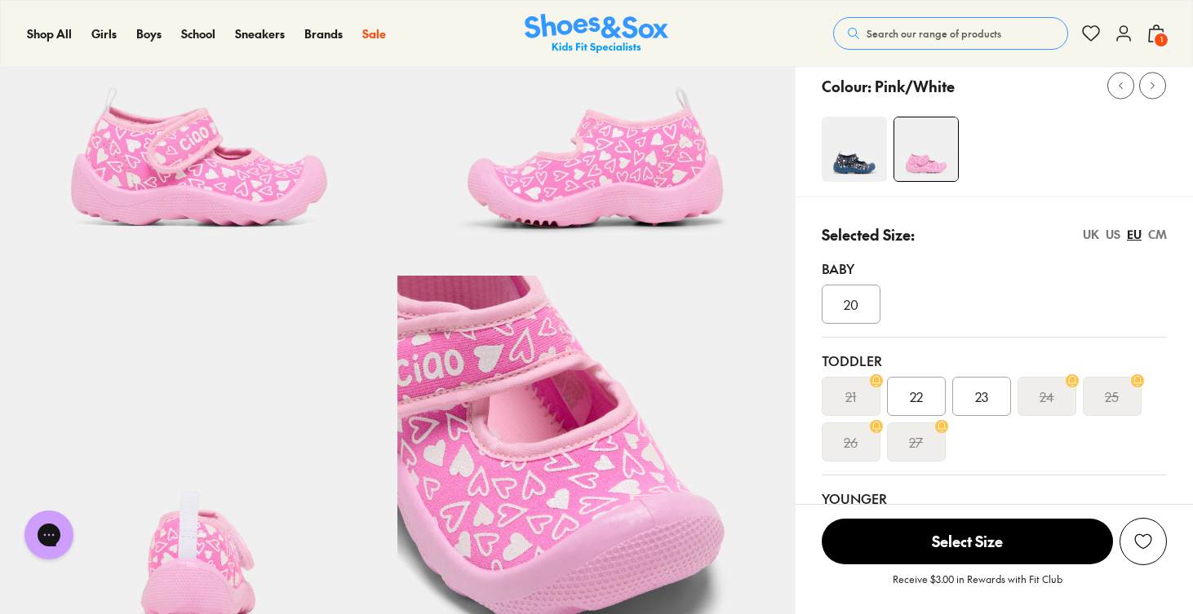
scroll to position [208, 0]
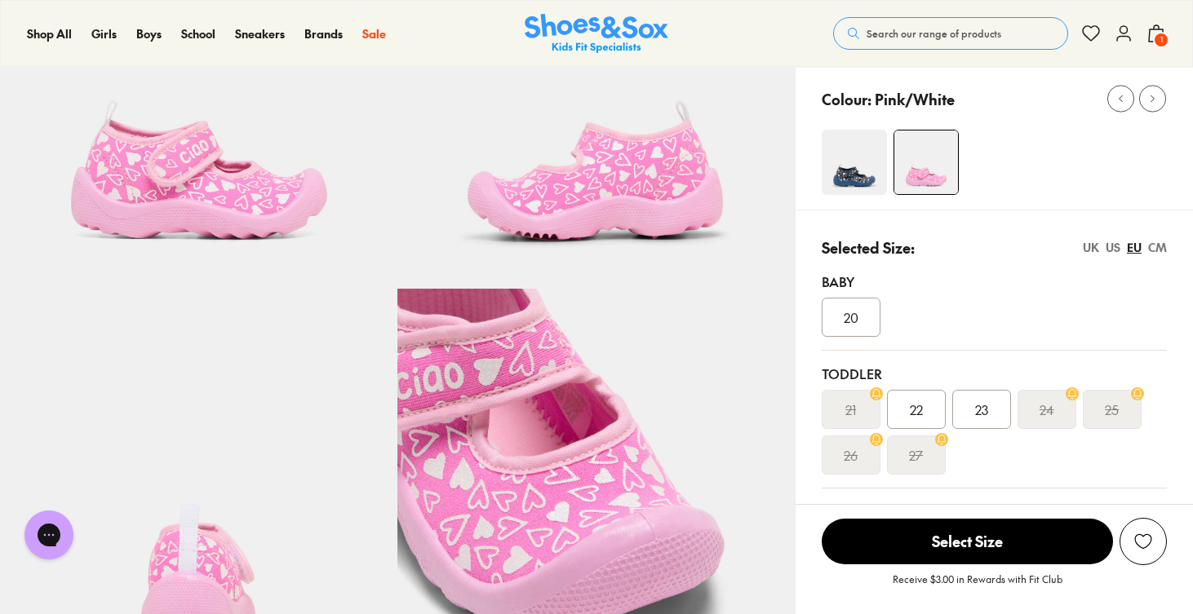
click at [850, 189] on img at bounding box center [853, 162] width 65 height 65
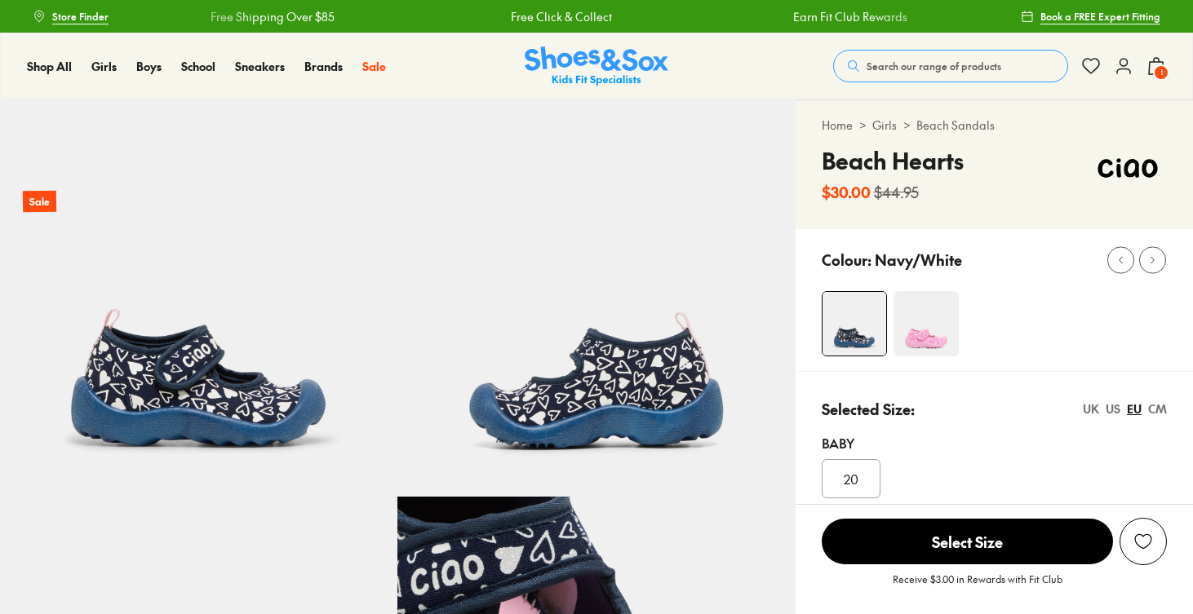
select select "*"
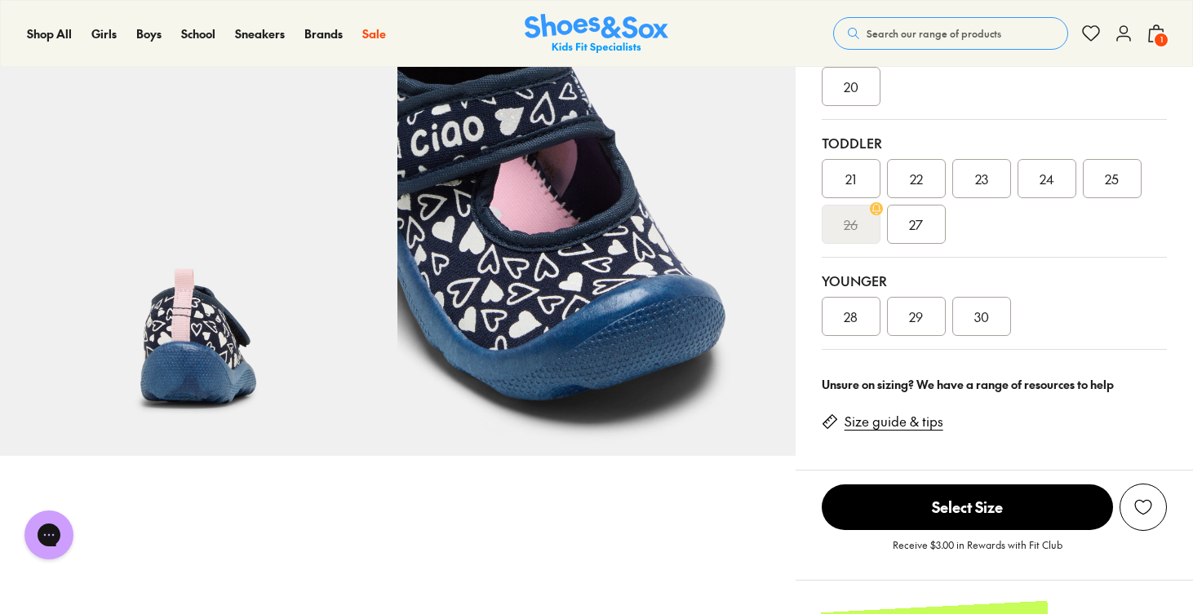
click at [850, 316] on span "28" at bounding box center [850, 317] width 14 height 20
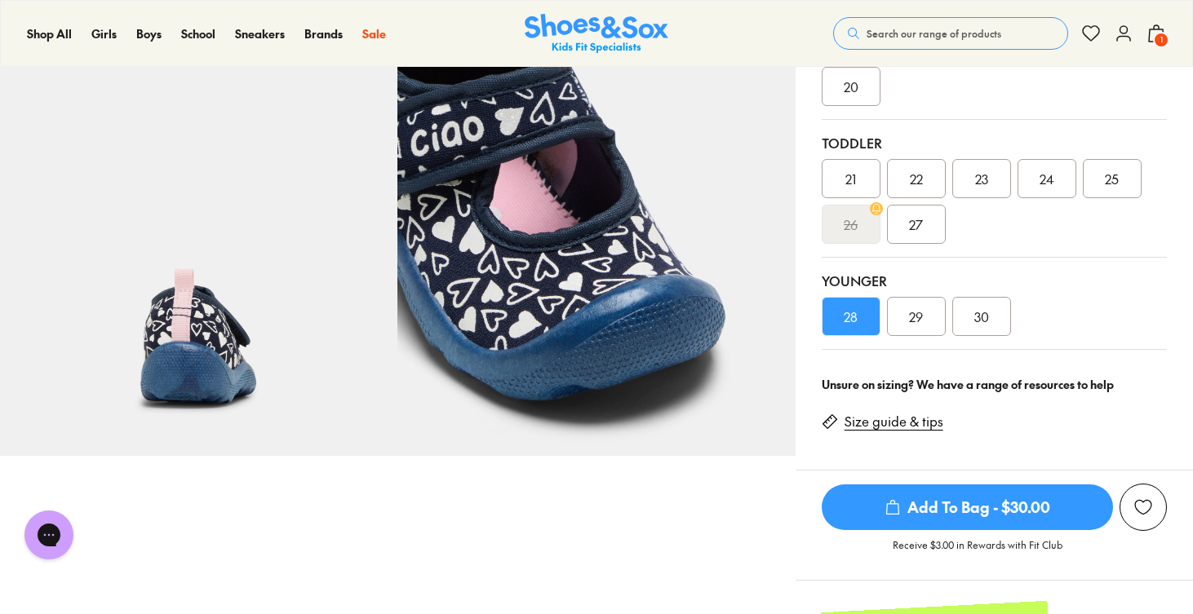
click at [916, 502] on span "Add To Bag - $30.00" at bounding box center [966, 508] width 291 height 46
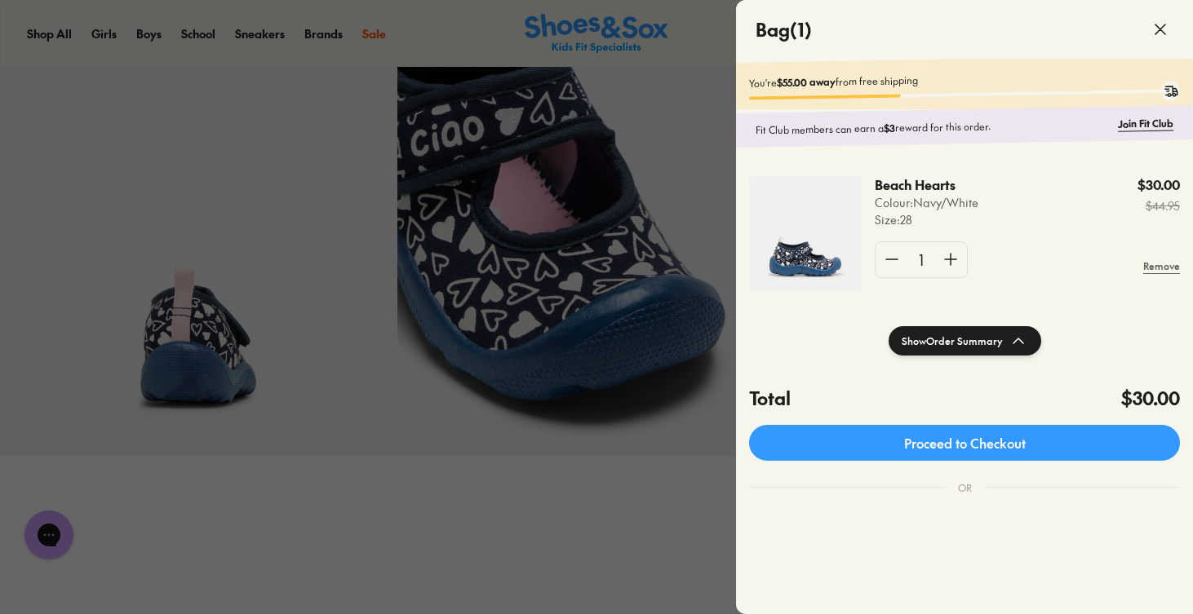
click at [420, 370] on div at bounding box center [596, 307] width 1193 height 614
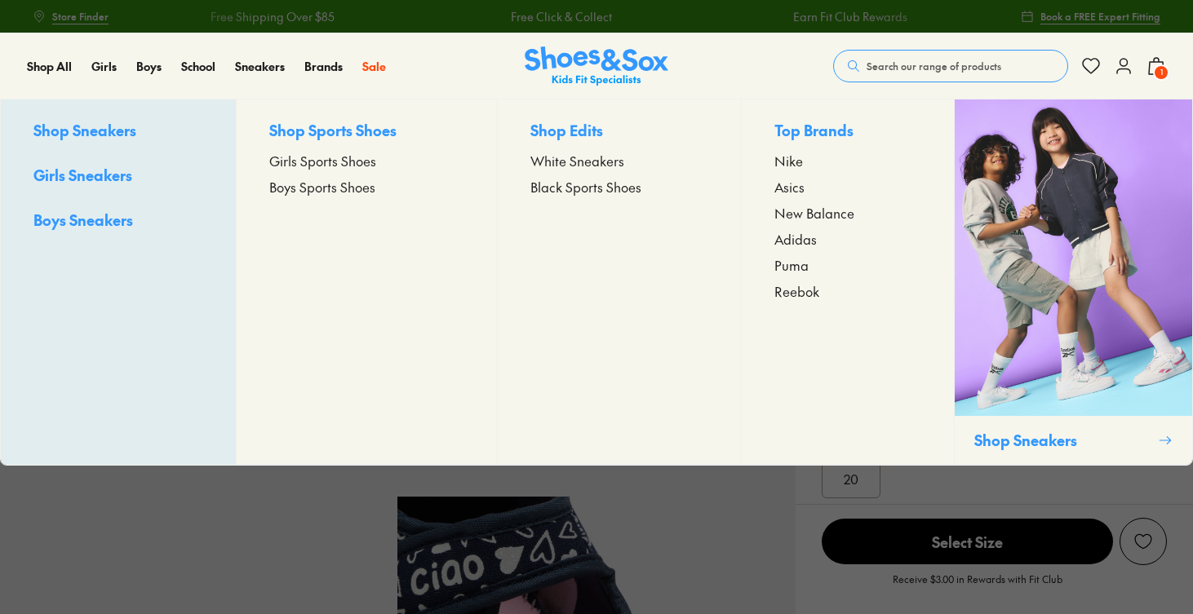
select select "*"
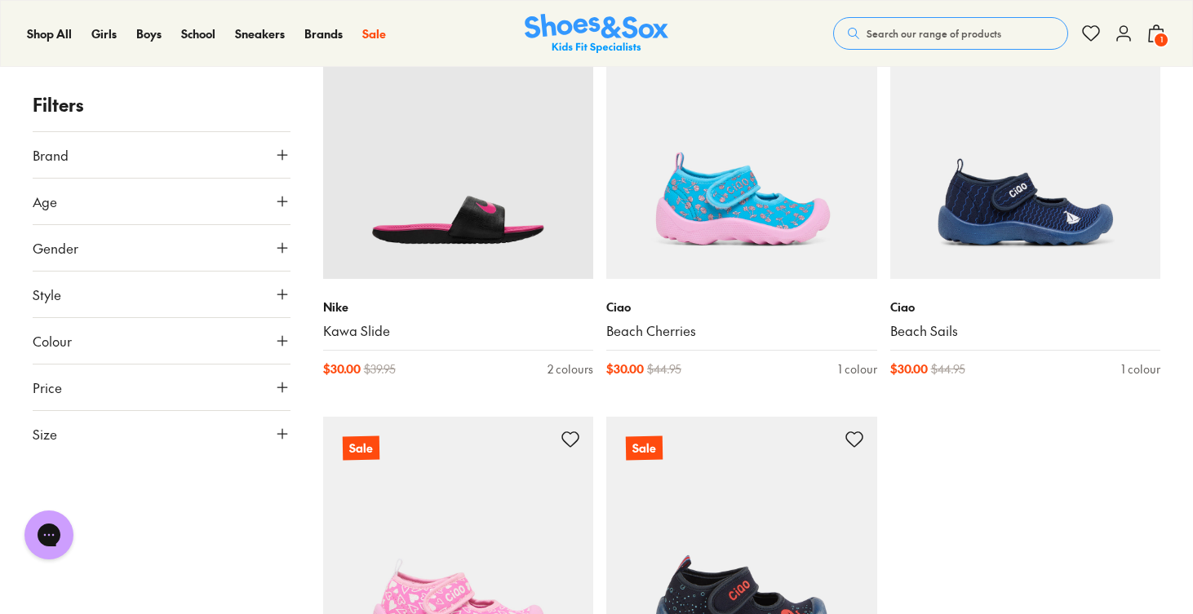
scroll to position [4011, 0]
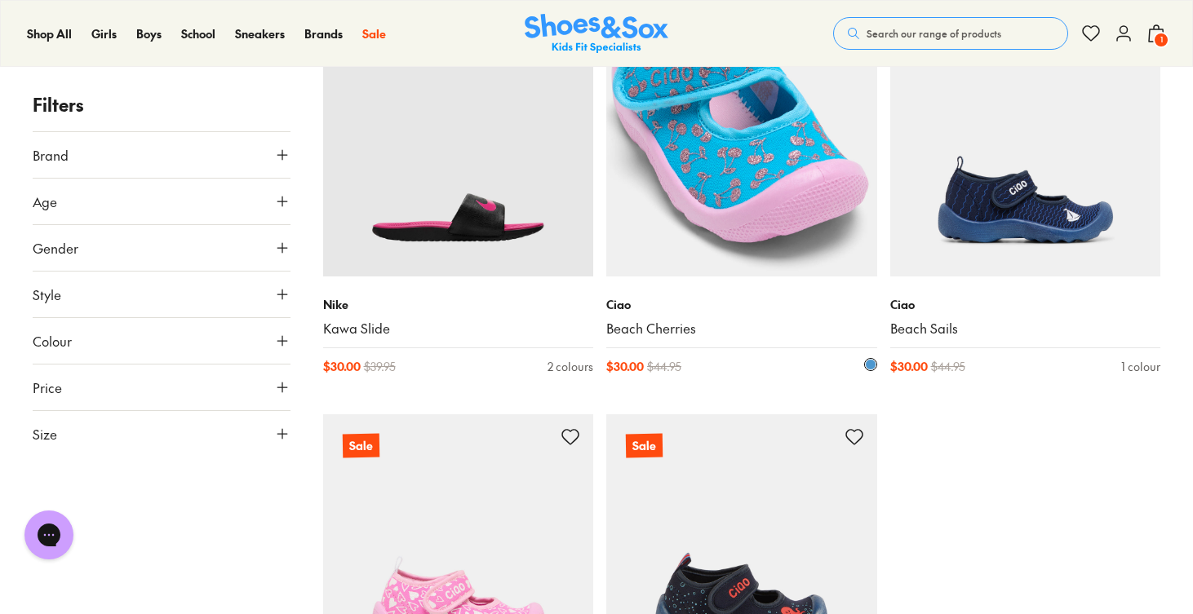
type input "***"
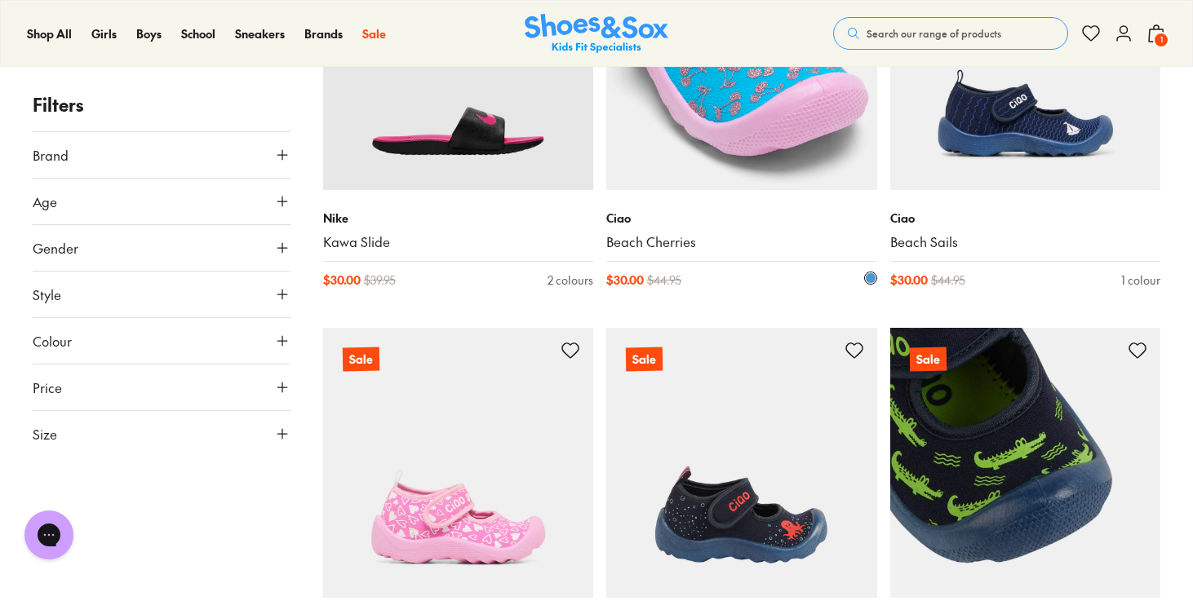
scroll to position [4096, 0]
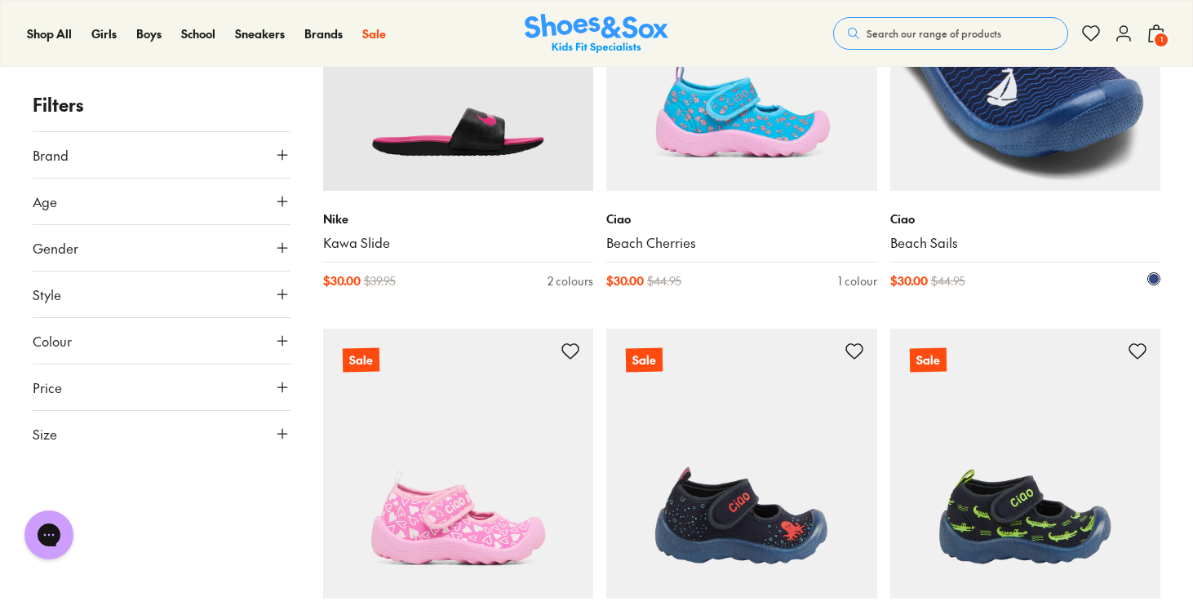
click at [978, 135] on img at bounding box center [1025, 56] width 271 height 271
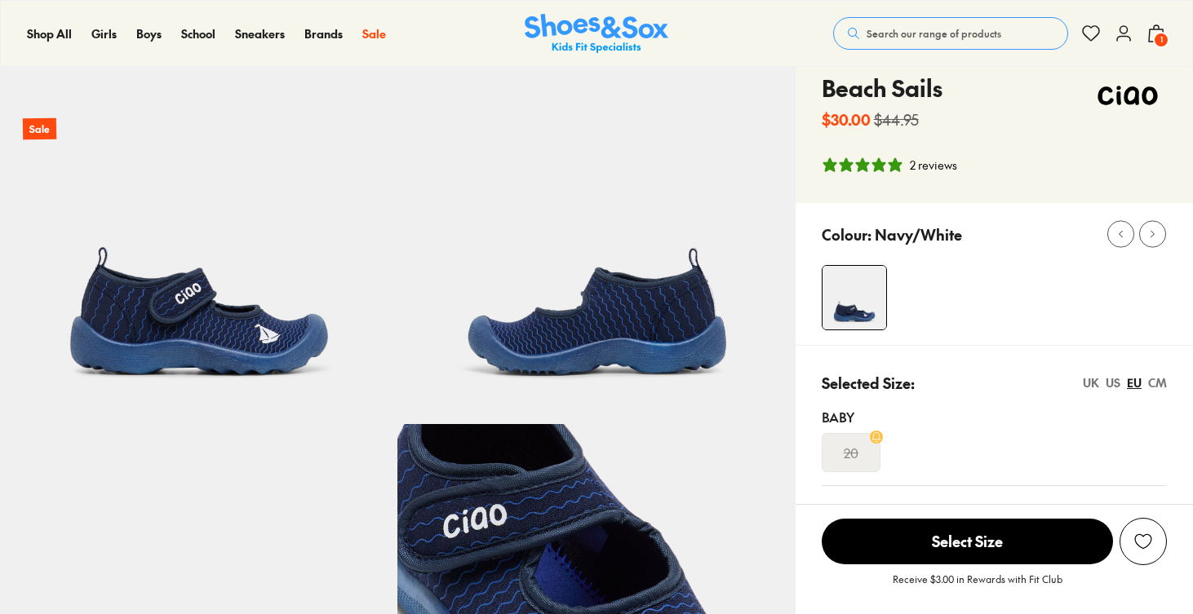
select select "*"
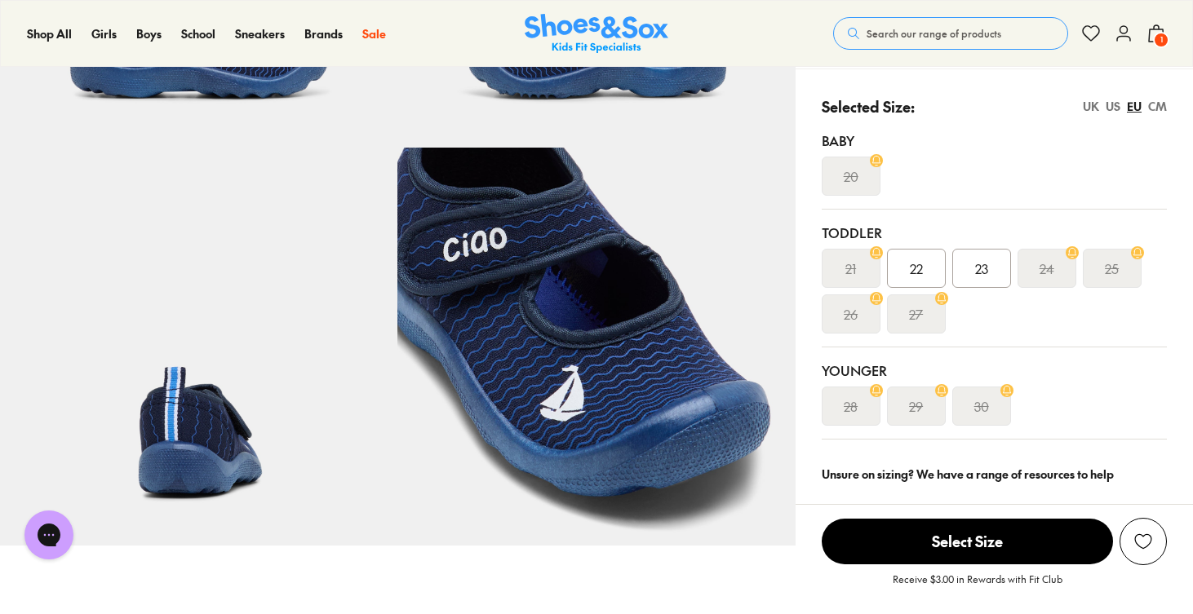
scroll to position [352, 0]
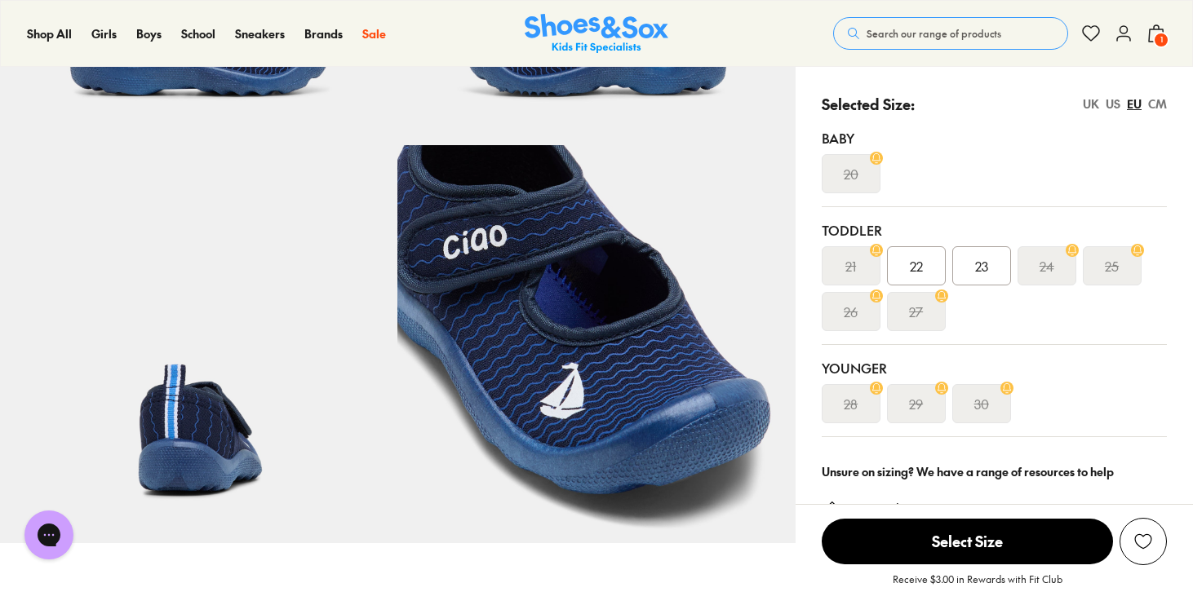
click at [973, 261] on div "23" at bounding box center [981, 265] width 59 height 39
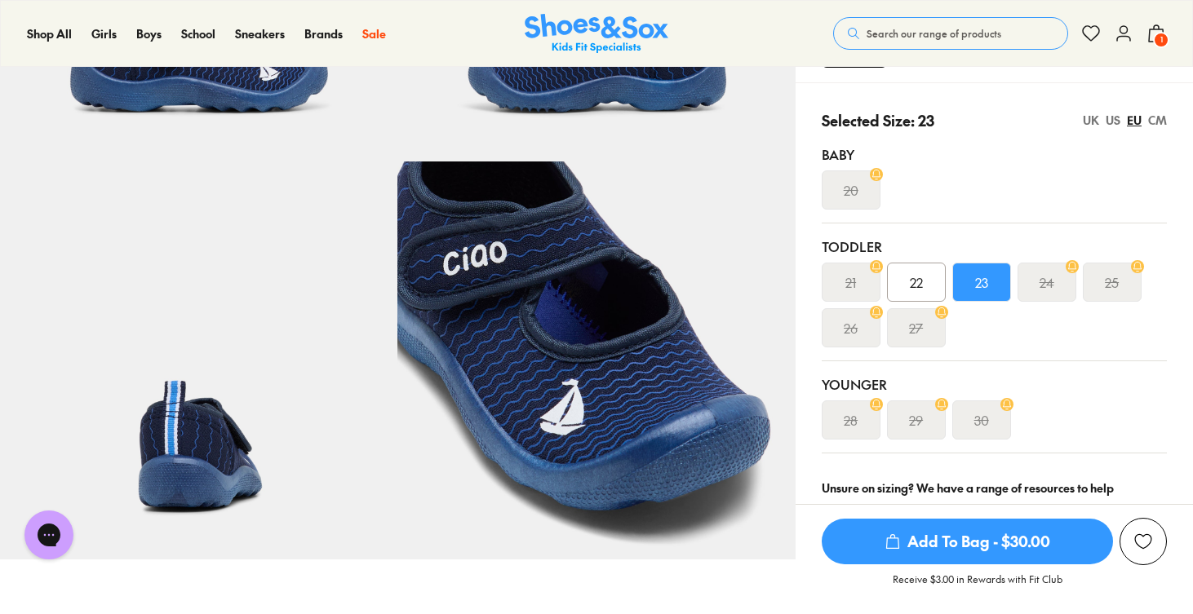
scroll to position [334, 0]
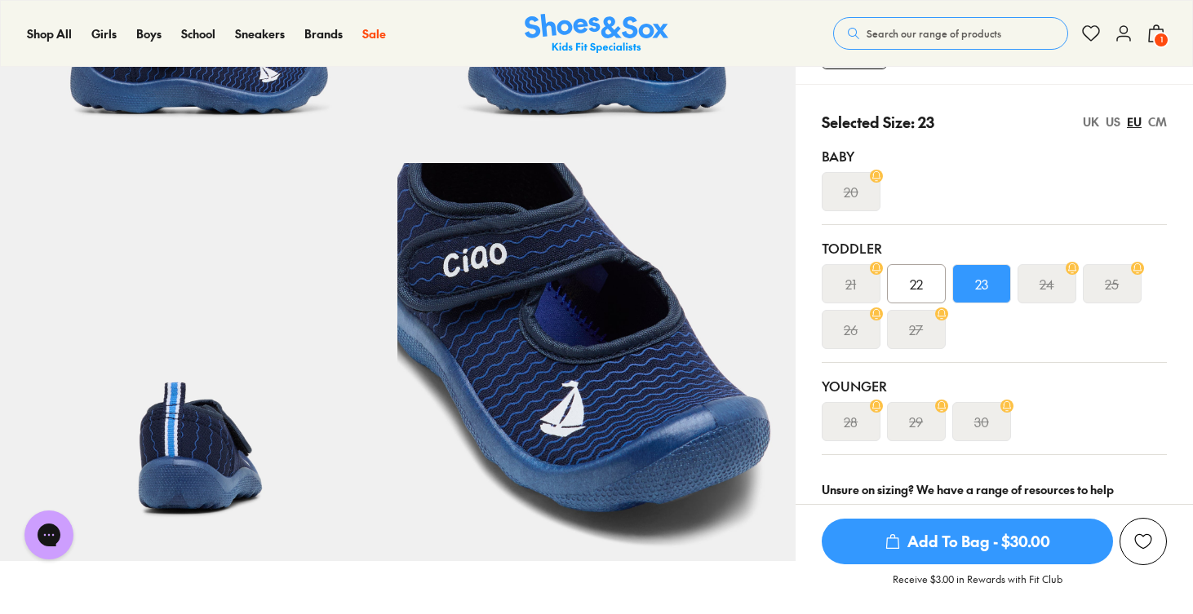
click at [958, 547] on span "Add To Bag - $30.00" at bounding box center [966, 542] width 291 height 46
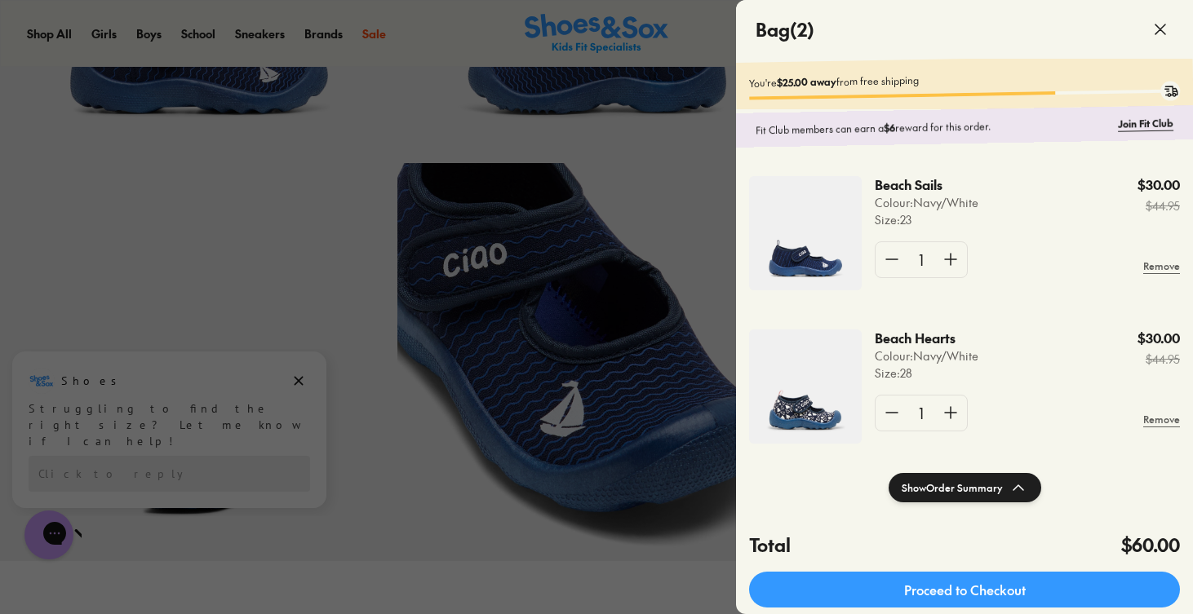
click at [511, 300] on div at bounding box center [596, 307] width 1193 height 614
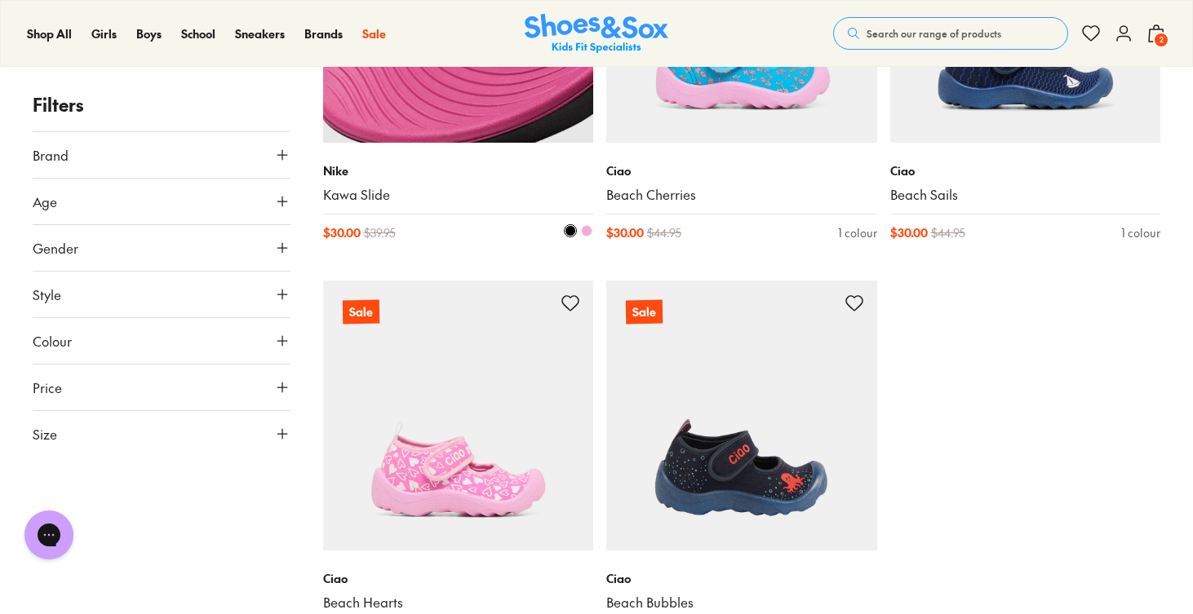
type input "***"
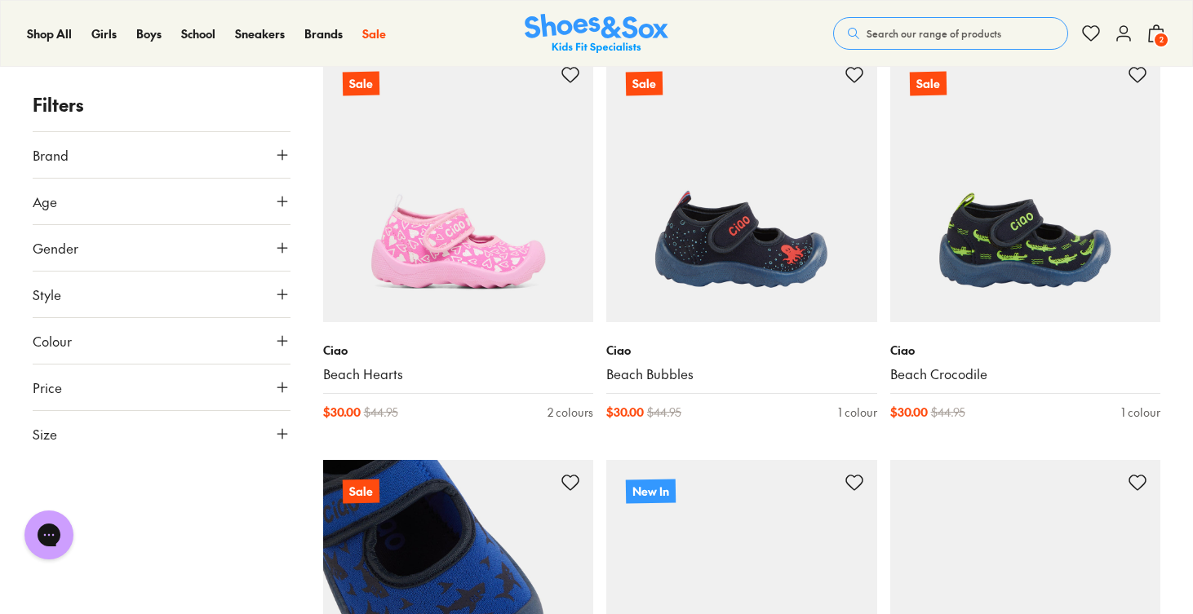
scroll to position [4349, 0]
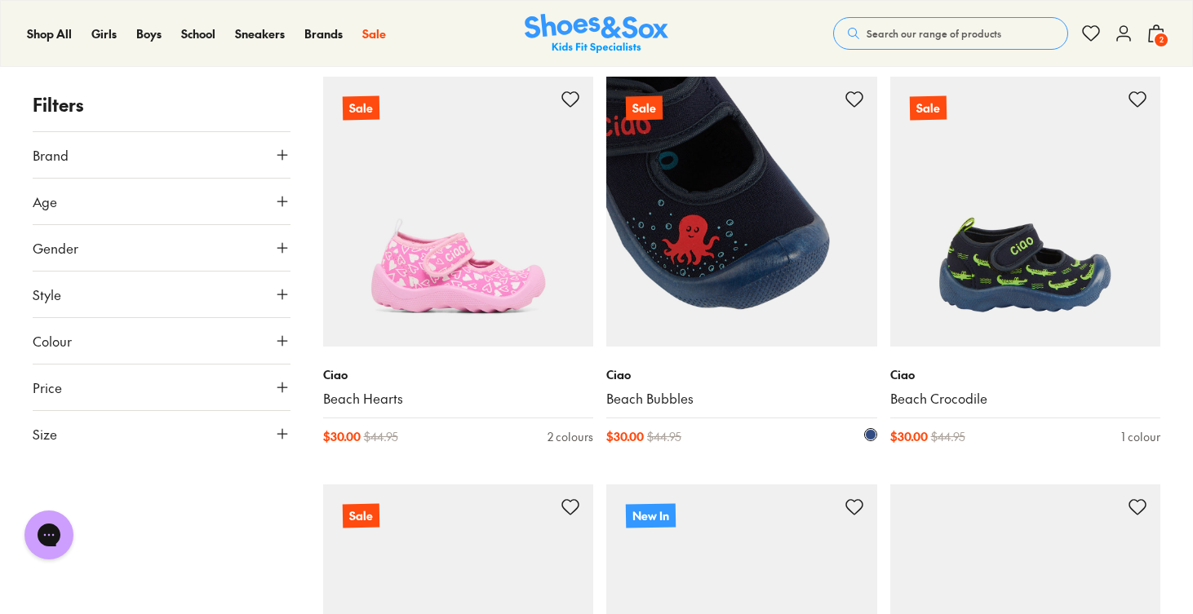
click at [810, 303] on img at bounding box center [741, 212] width 271 height 271
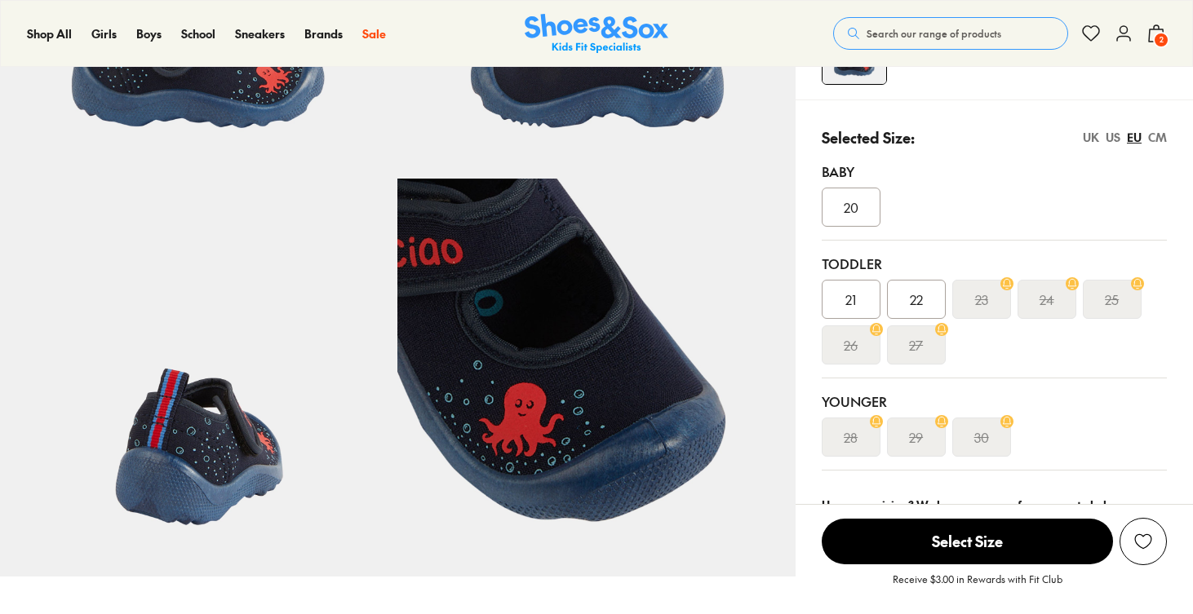
scroll to position [319, 0]
select select "*"
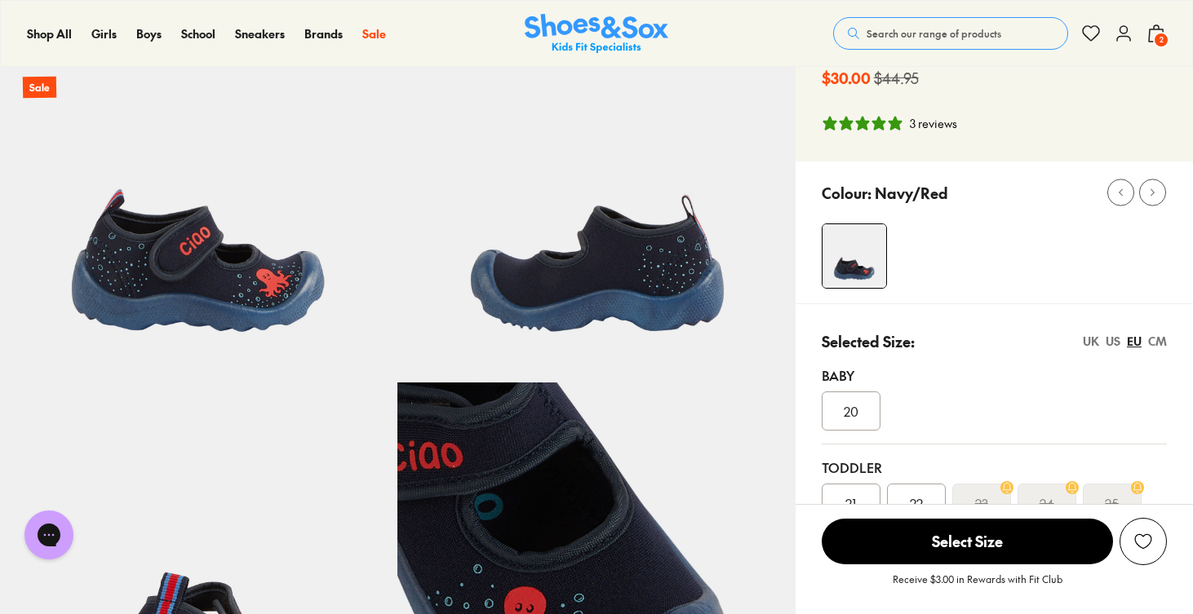
scroll to position [107, 0]
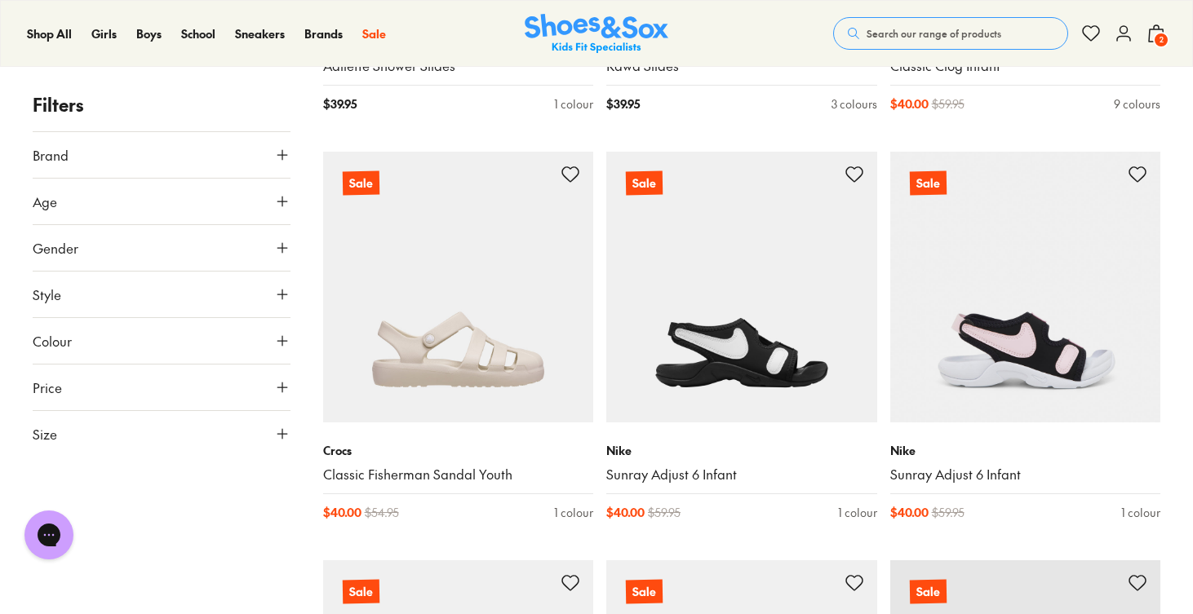
scroll to position [7542, 0]
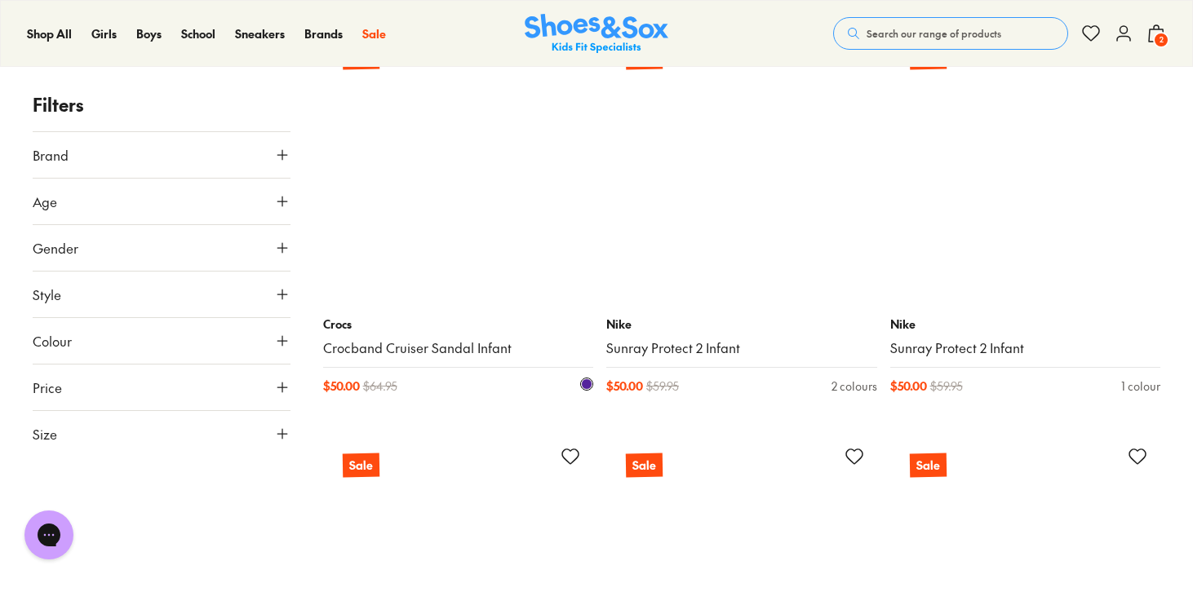
scroll to position [10118, 0]
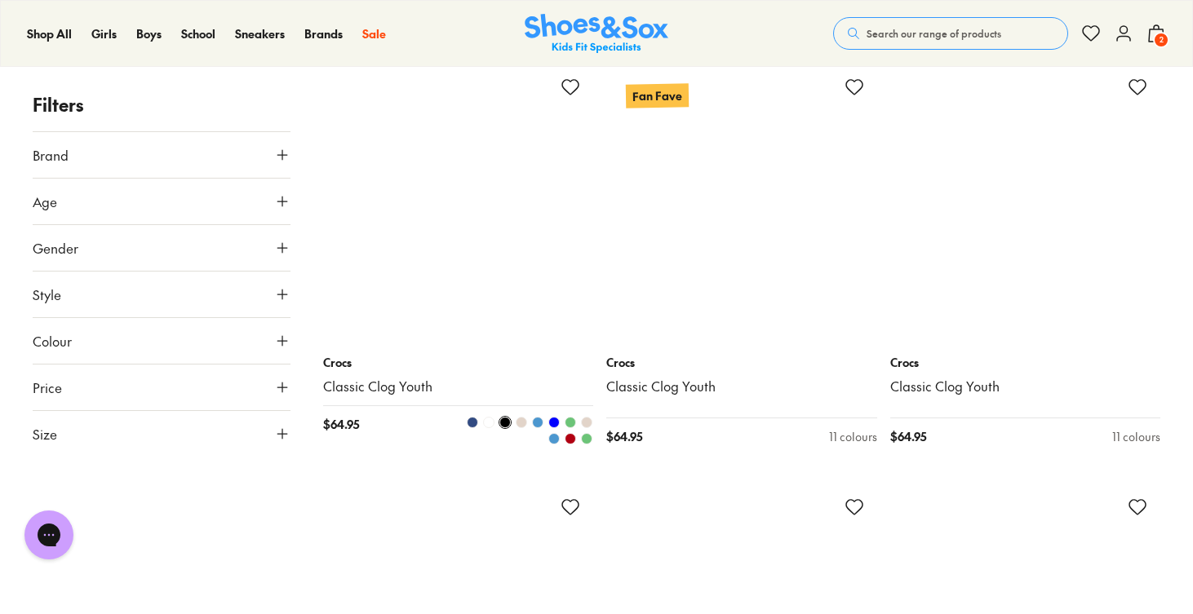
scroll to position [16631, 0]
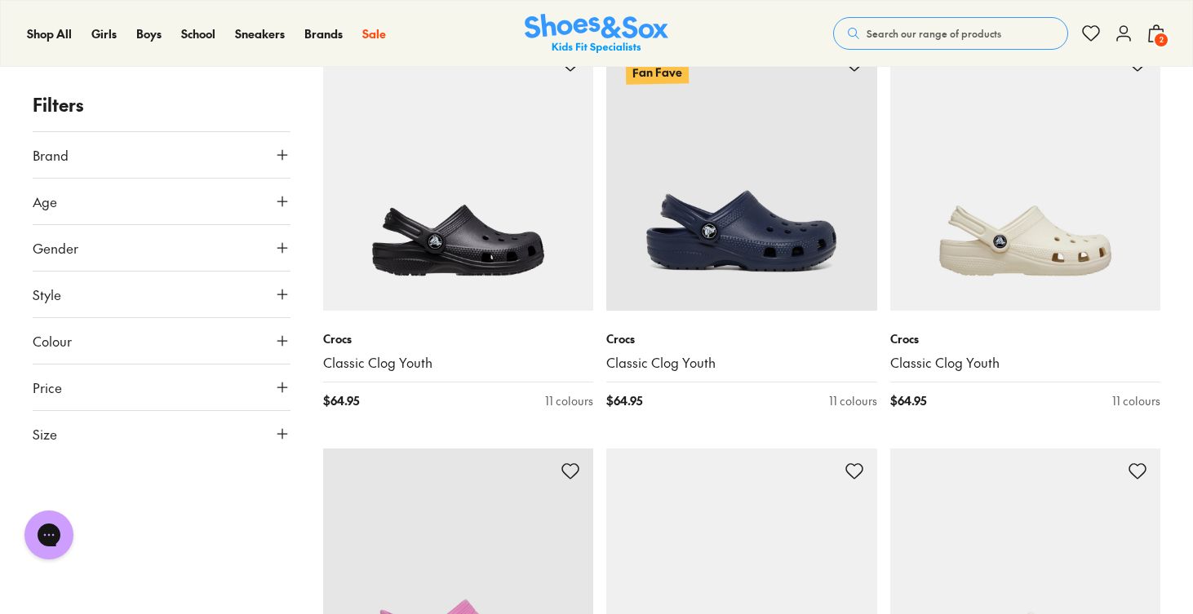
type input "***"
